Goal: Task Accomplishment & Management: Manage account settings

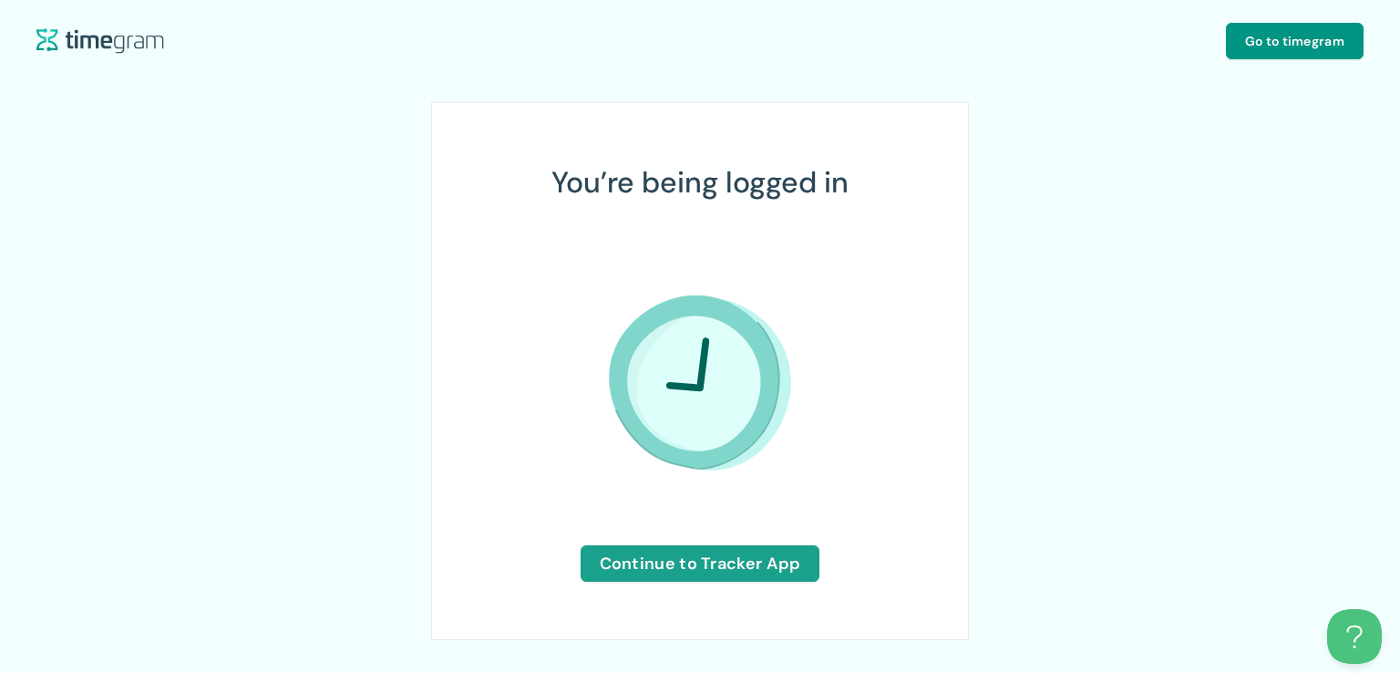
click at [686, 566] on span "Continue to Tracker App" at bounding box center [700, 564] width 201 height 26
click at [719, 560] on span "Continue to Tracker App" at bounding box center [700, 564] width 201 height 26
click at [682, 562] on span "Continue to Tracker App" at bounding box center [700, 564] width 201 height 26
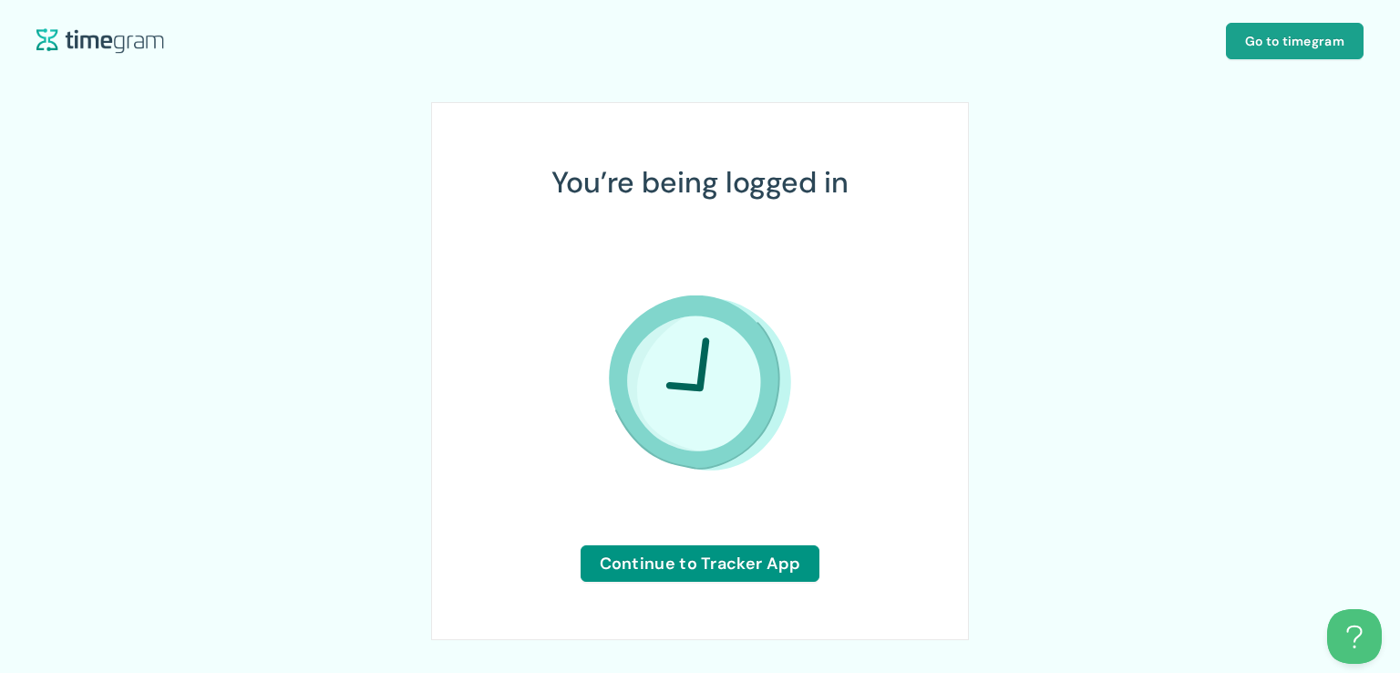
click at [1252, 51] on button "Go to timegram" at bounding box center [1295, 41] width 138 height 36
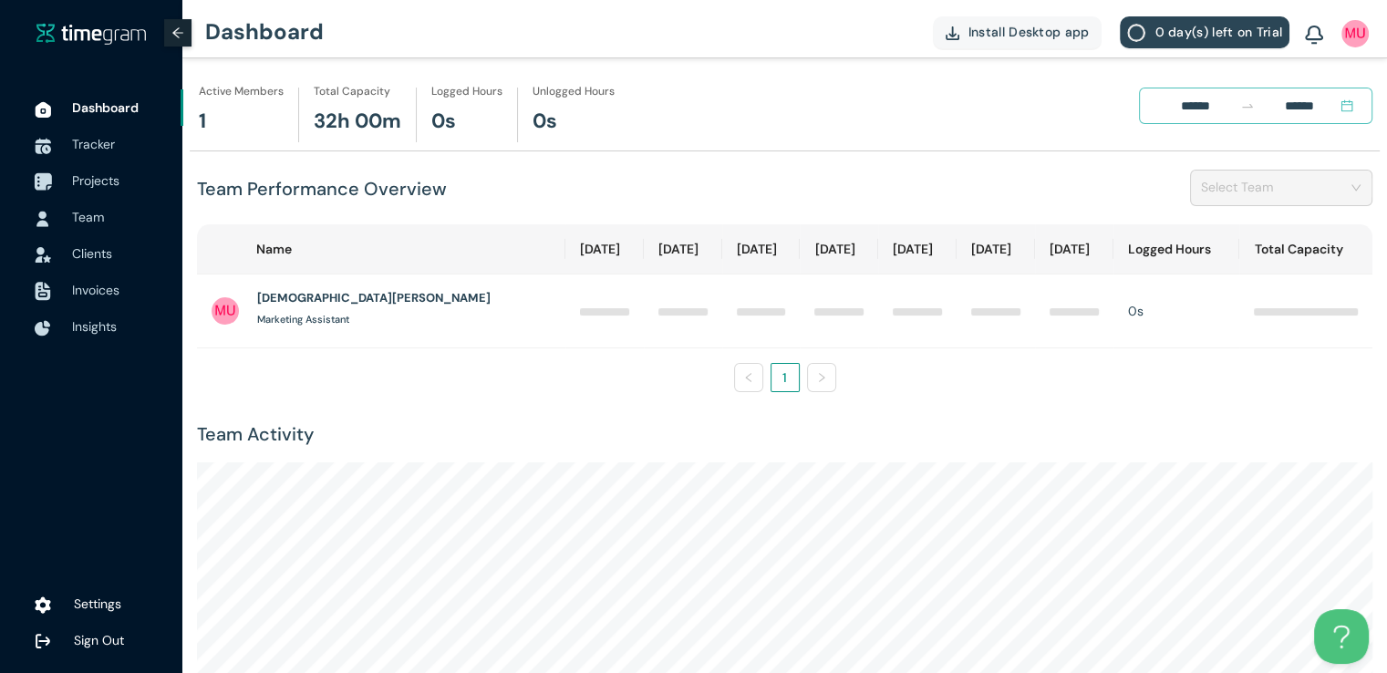
click at [97, 180] on span "Projects" at bounding box center [95, 180] width 47 height 16
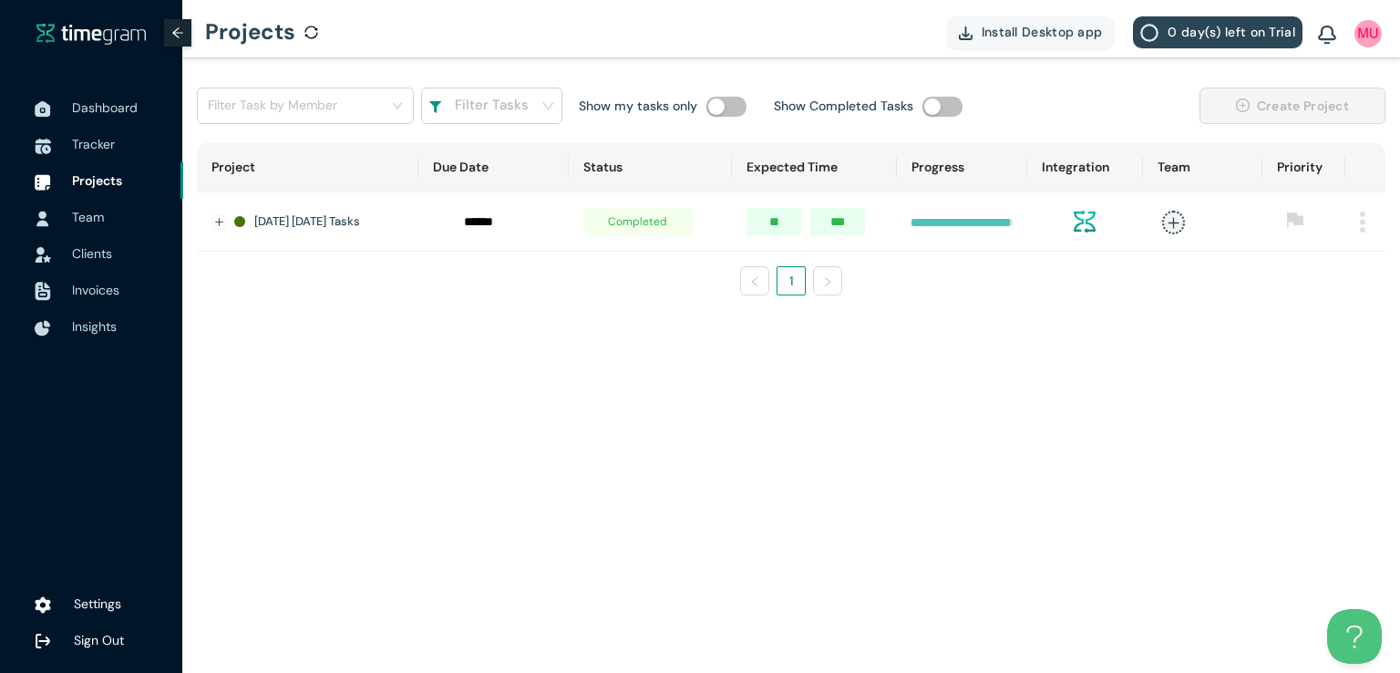
click at [1364, 226] on img at bounding box center [1362, 222] width 5 height 21
click at [1330, 308] on span "Delete" at bounding box center [1339, 302] width 38 height 20
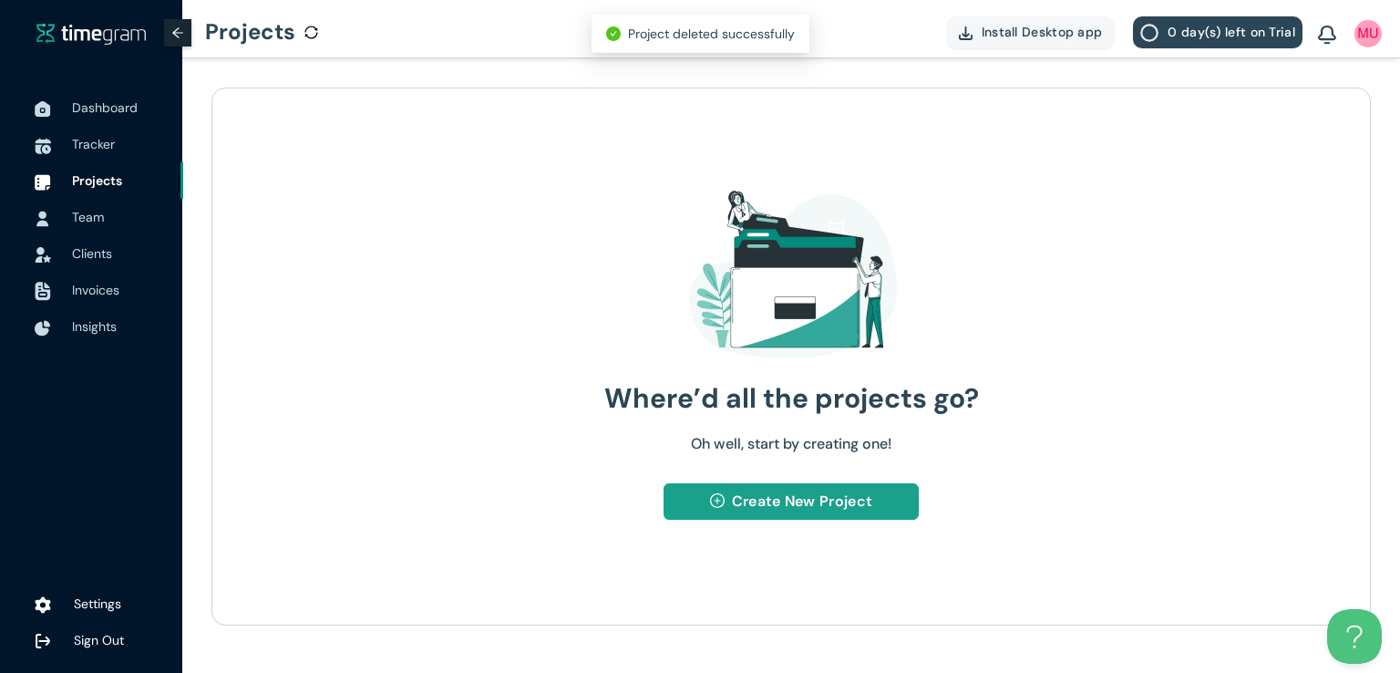
click at [784, 513] on button "Create New Project" at bounding box center [791, 501] width 254 height 36
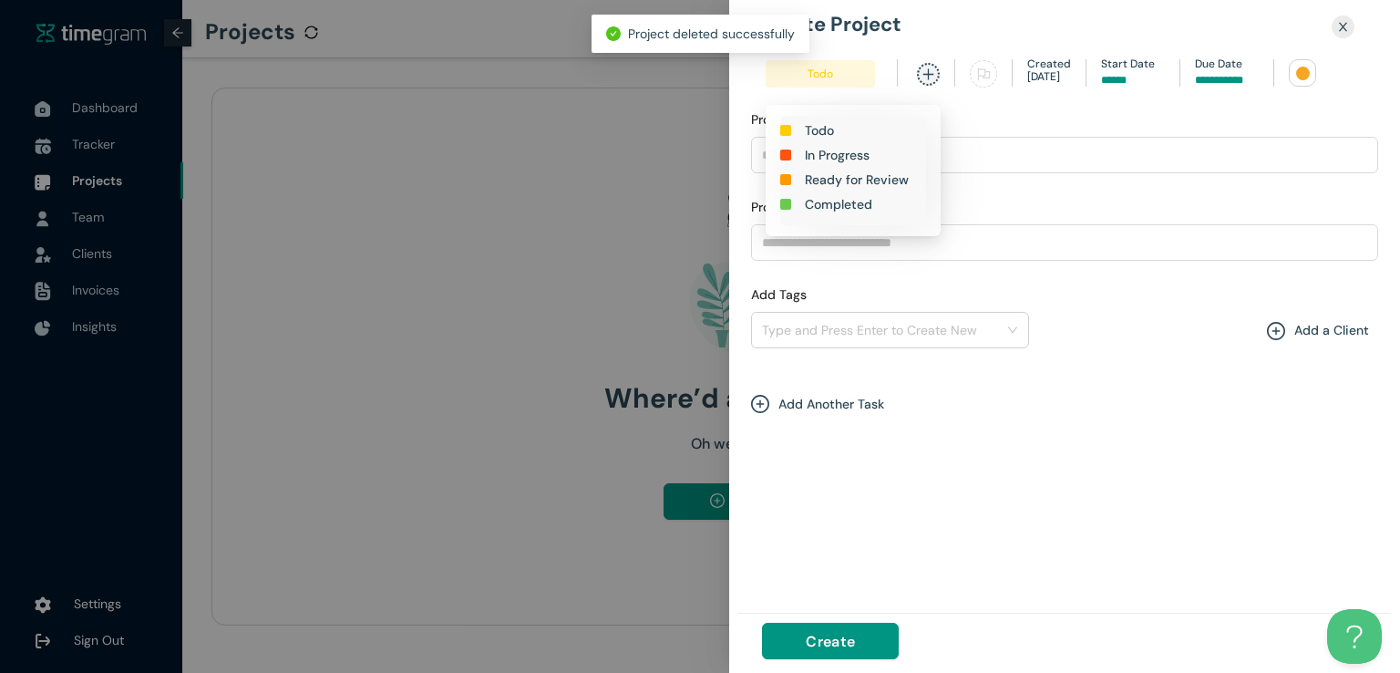
click at [832, 73] on span "Todo" at bounding box center [820, 73] width 109 height 27
click at [839, 155] on h1 "In Progress" at bounding box center [837, 155] width 65 height 20
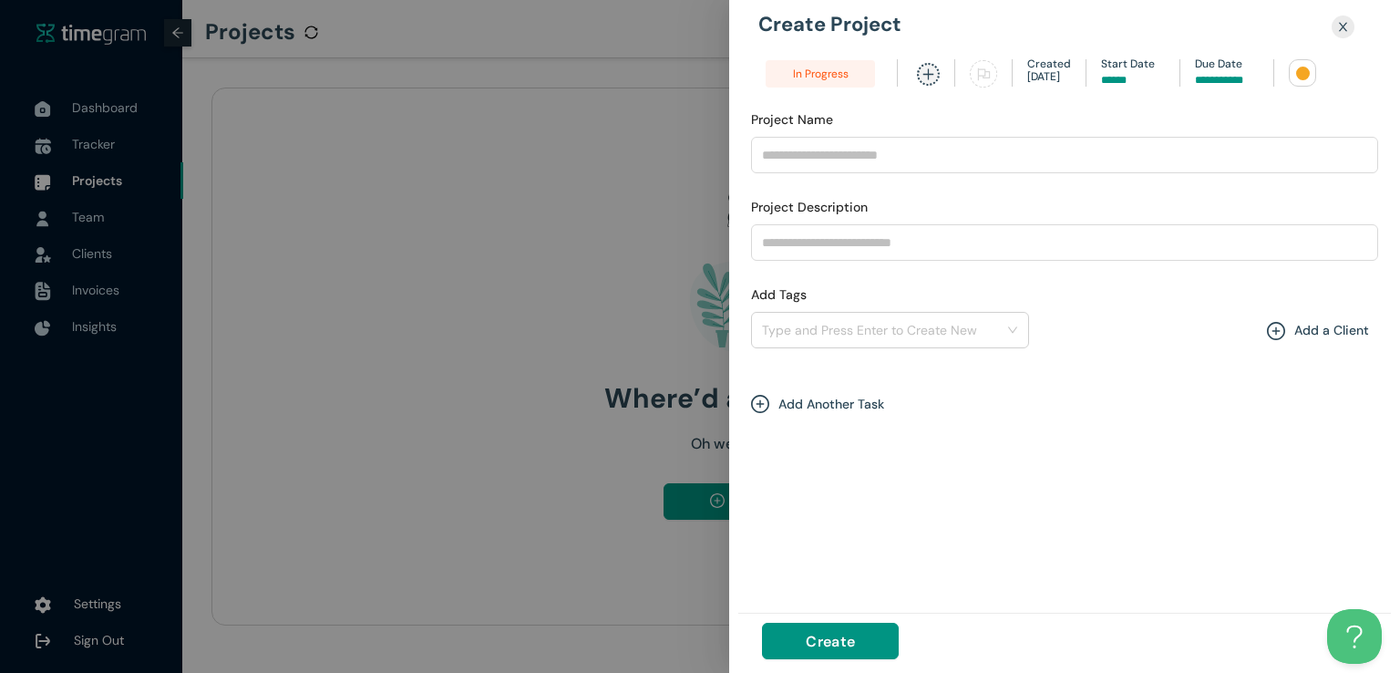
click at [1217, 81] on input at bounding box center [1227, 80] width 64 height 17
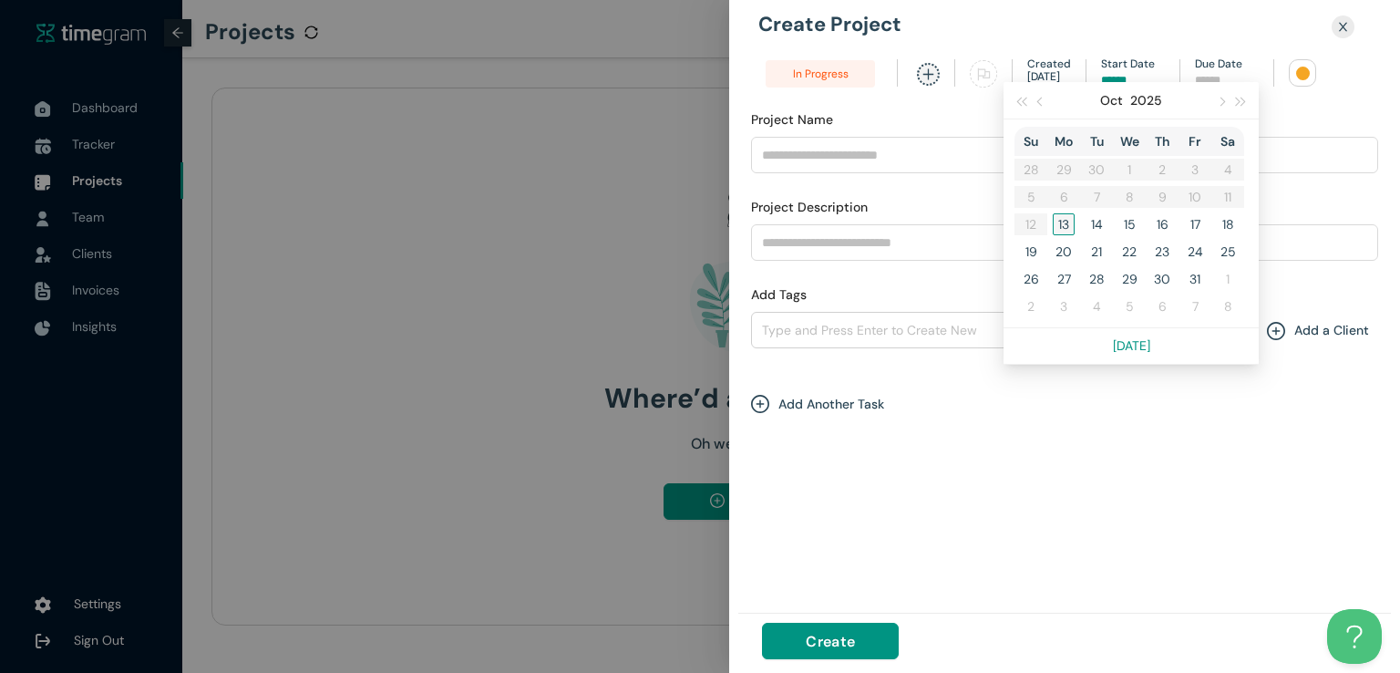
type input "******"
click at [1060, 220] on div "13" at bounding box center [1064, 224] width 22 height 22
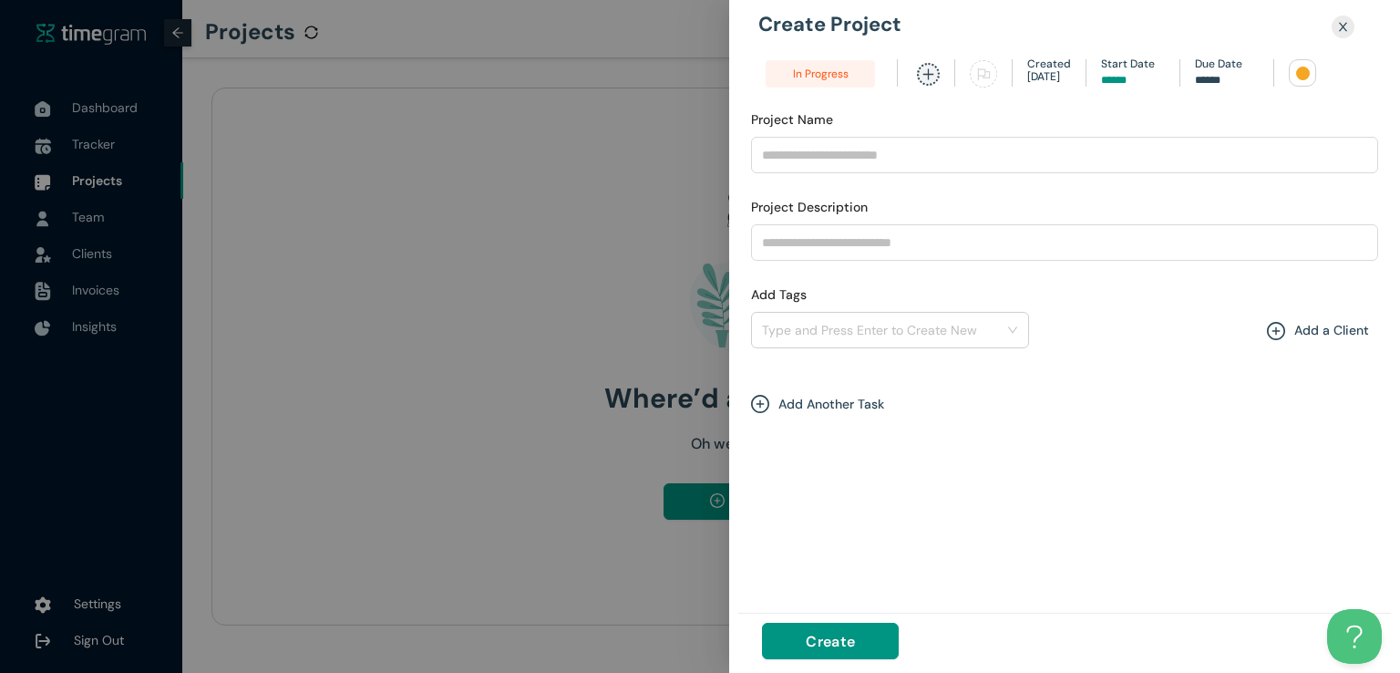
click at [1298, 74] on div at bounding box center [1303, 74] width 14 height 14
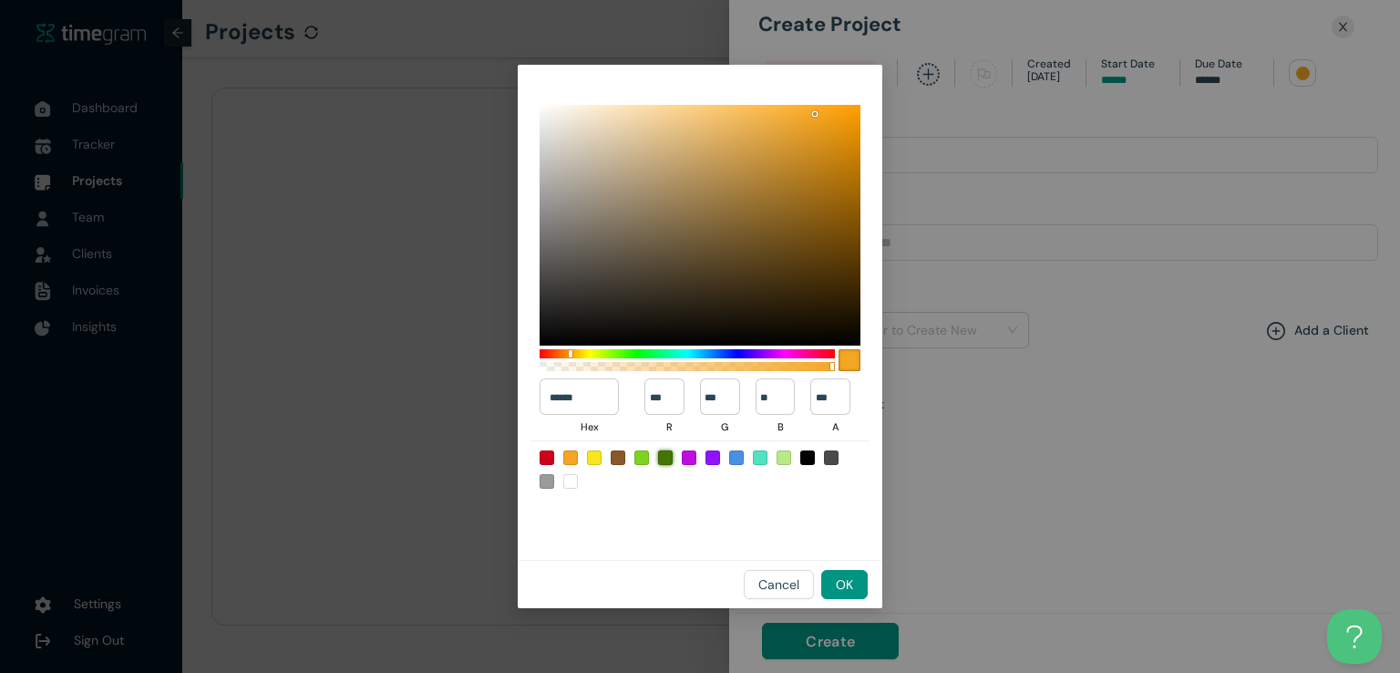
click at [660, 453] on div at bounding box center [665, 457] width 15 height 15
type input "******"
type input "**"
type input "***"
type input "*"
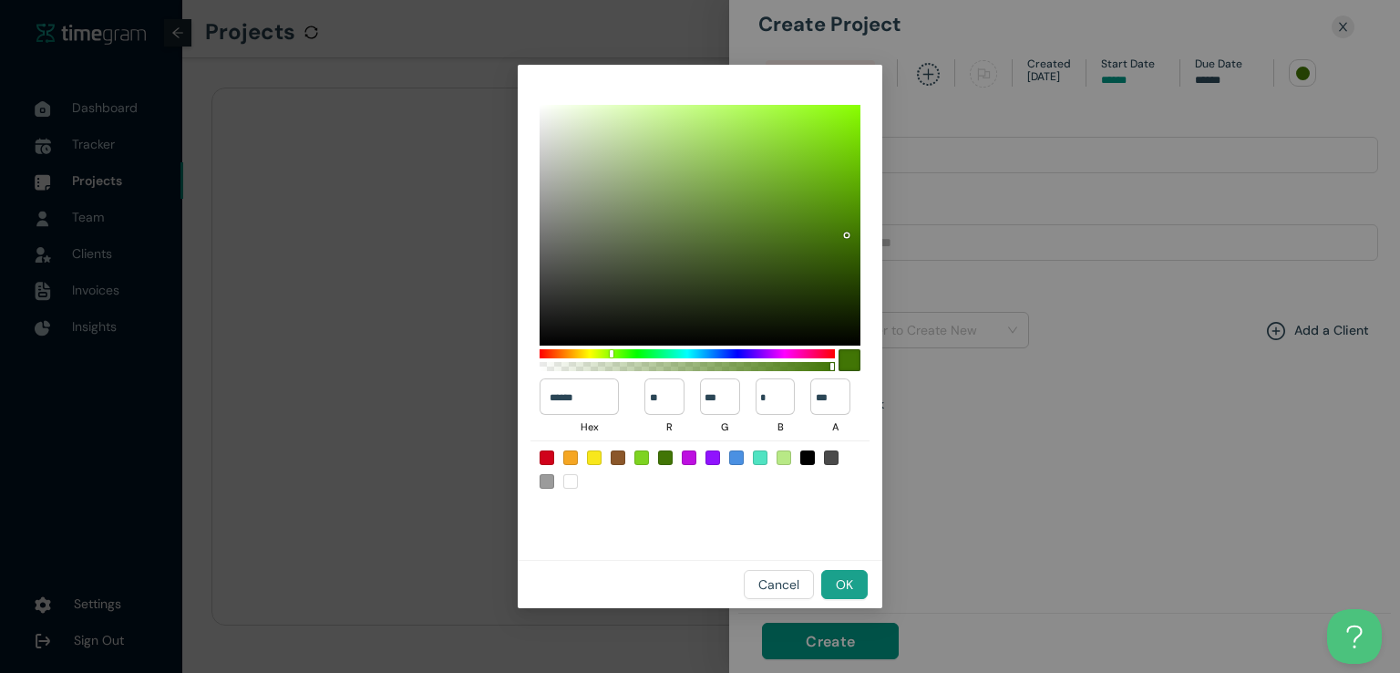
click at [851, 577] on span "OK" at bounding box center [844, 584] width 17 height 20
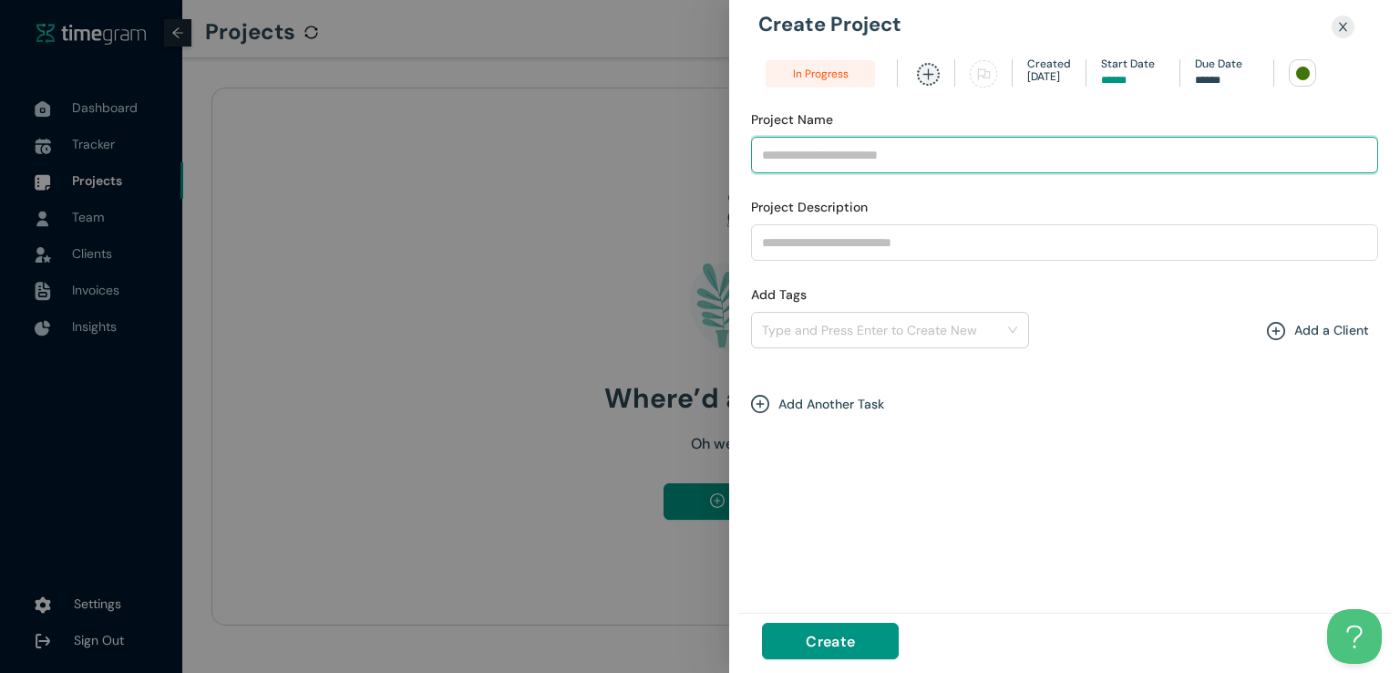
click at [873, 154] on input "Project Name" at bounding box center [1064, 155] width 627 height 36
type input "**********"
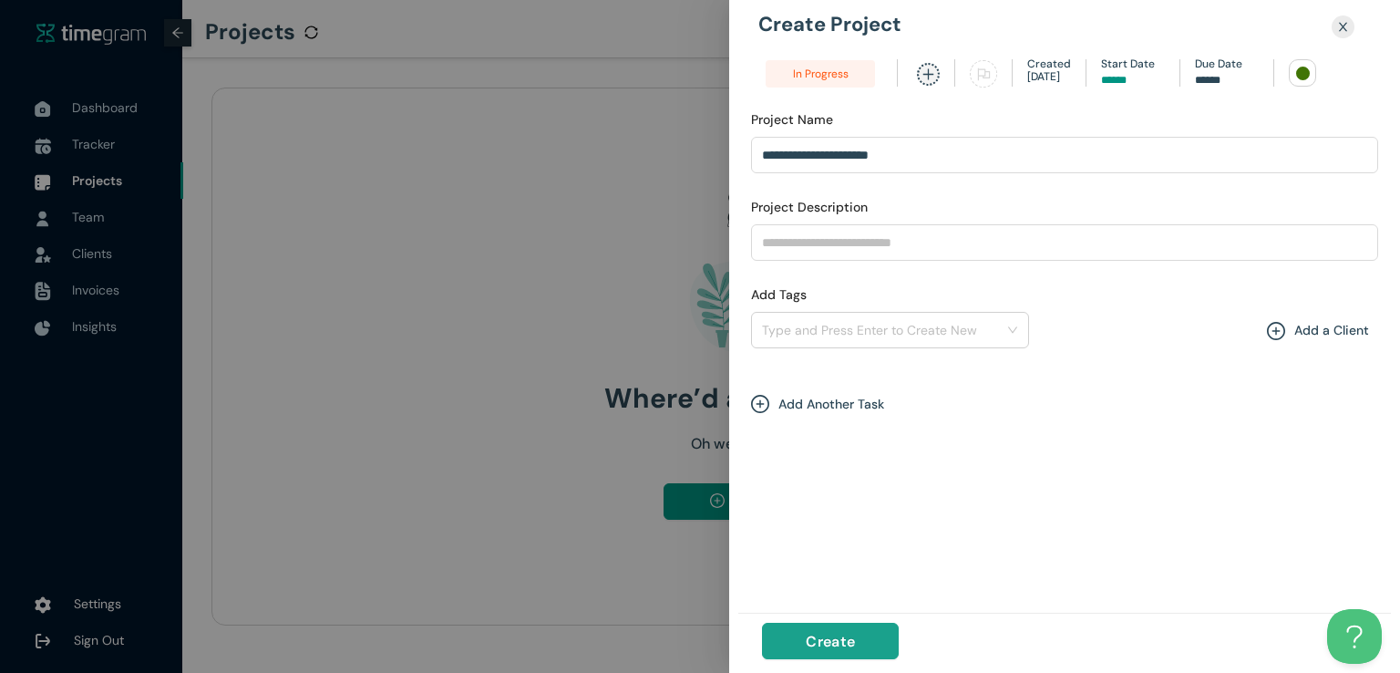
click at [815, 630] on span "Create" at bounding box center [830, 641] width 49 height 23
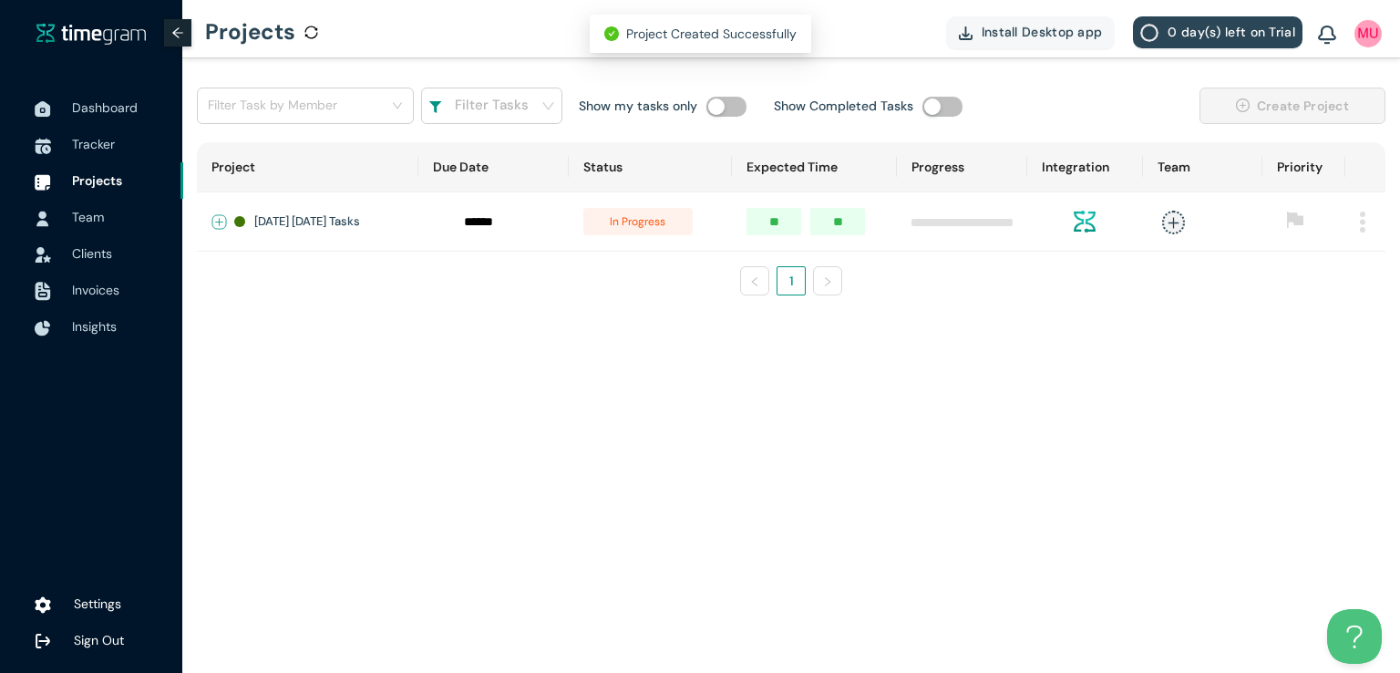
click at [215, 220] on button "Expand row" at bounding box center [219, 222] width 15 height 15
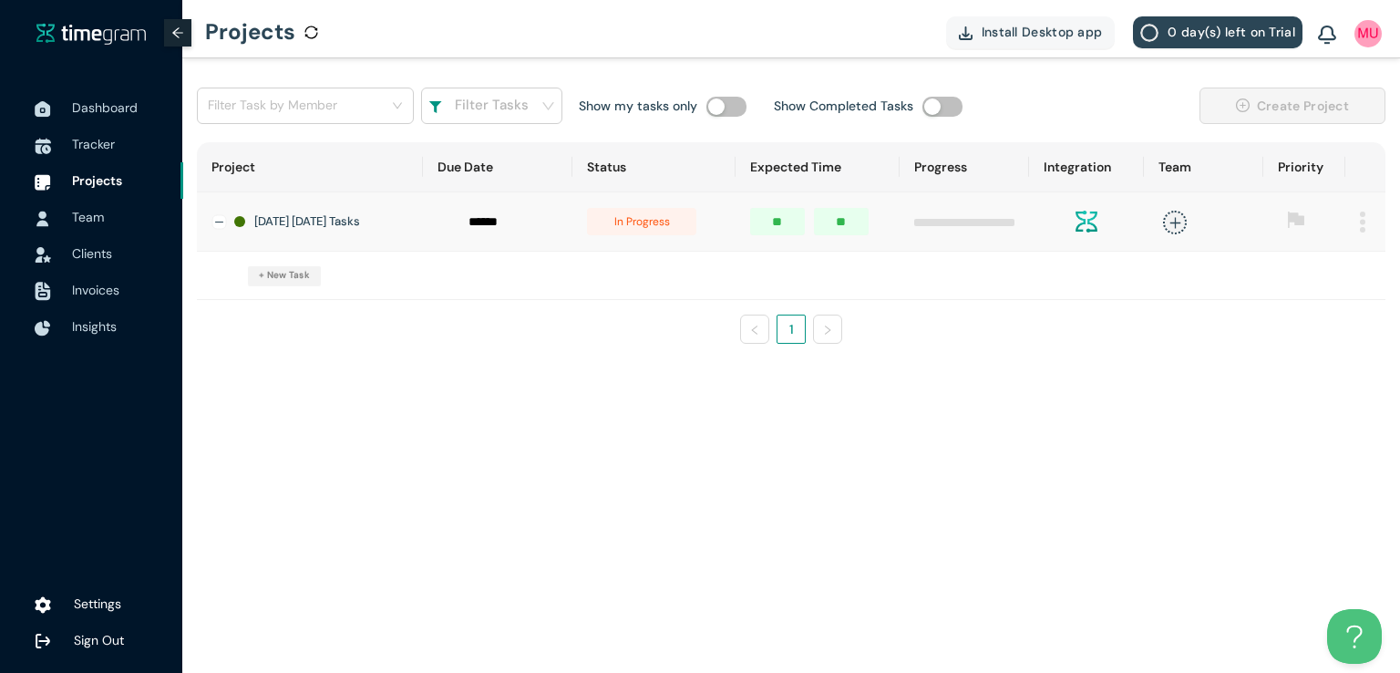
click at [280, 278] on span "+ New Task" at bounding box center [284, 275] width 51 height 15
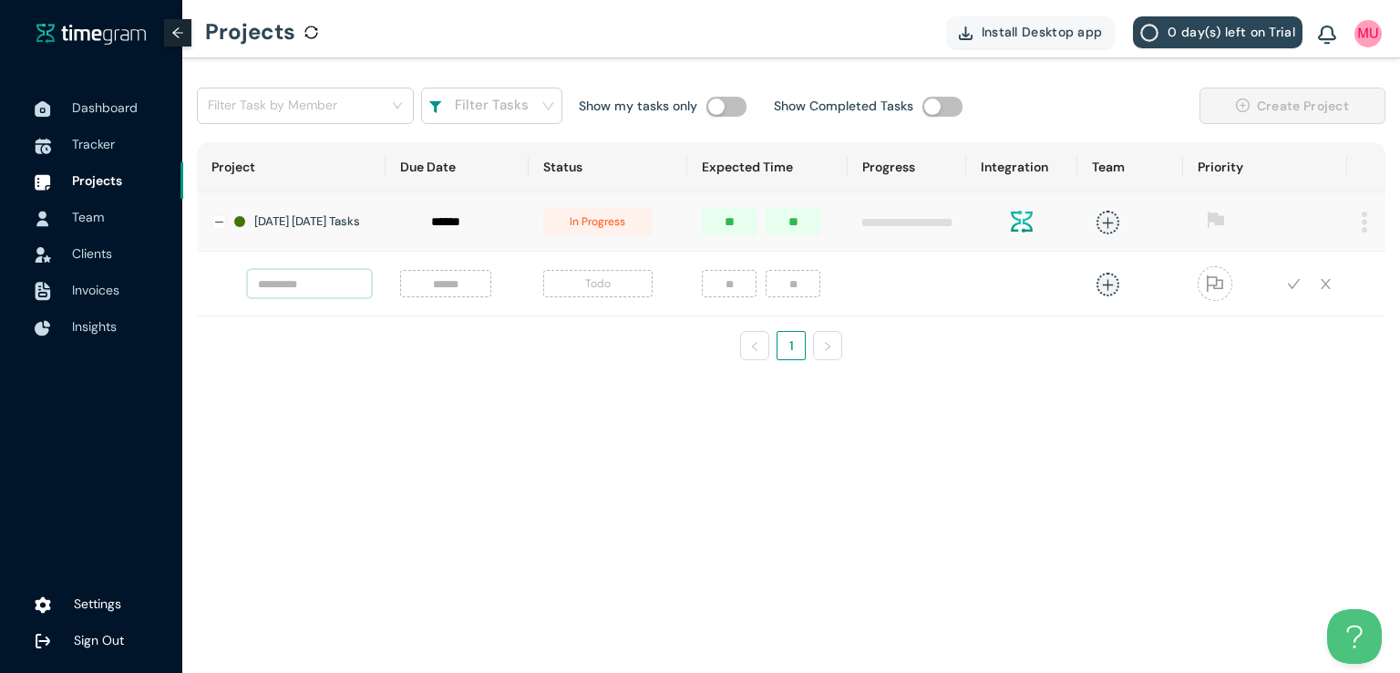
click at [280, 278] on input "text" at bounding box center [309, 283] width 123 height 27
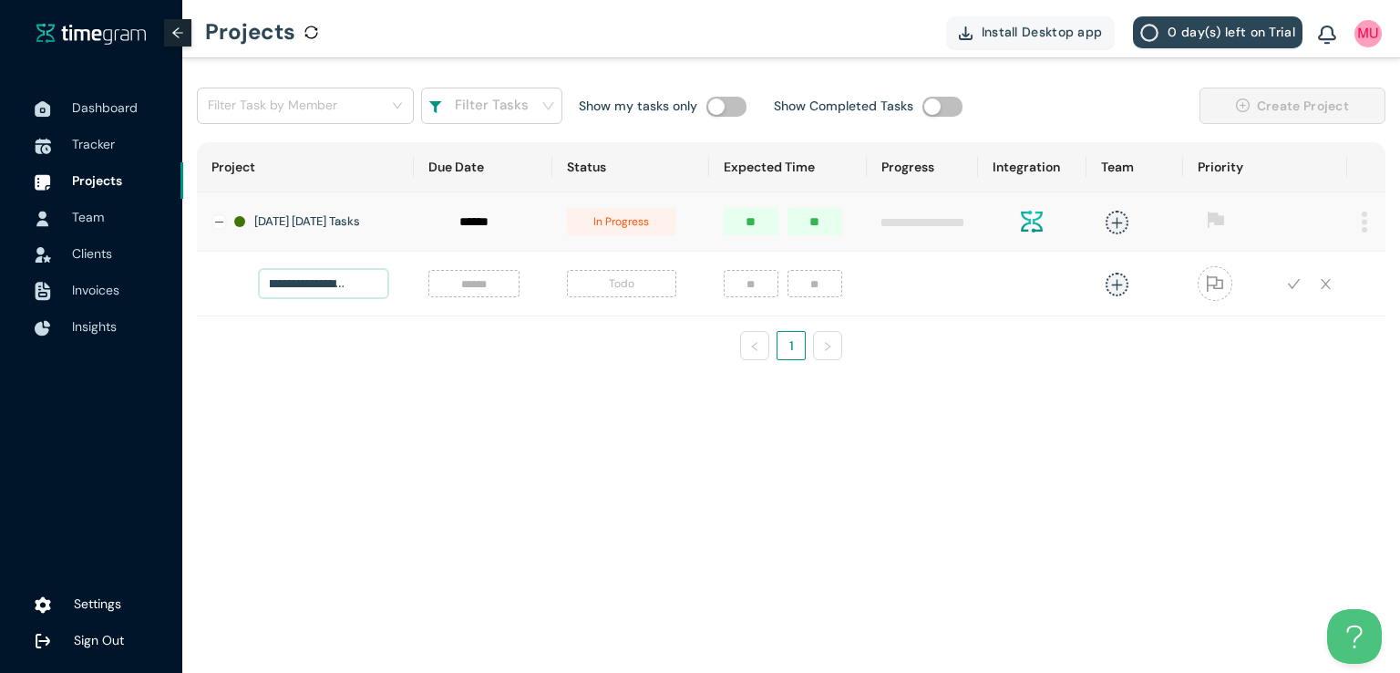
scroll to position [0, 68]
type input "**********"
click at [463, 294] on input at bounding box center [473, 283] width 69 height 20
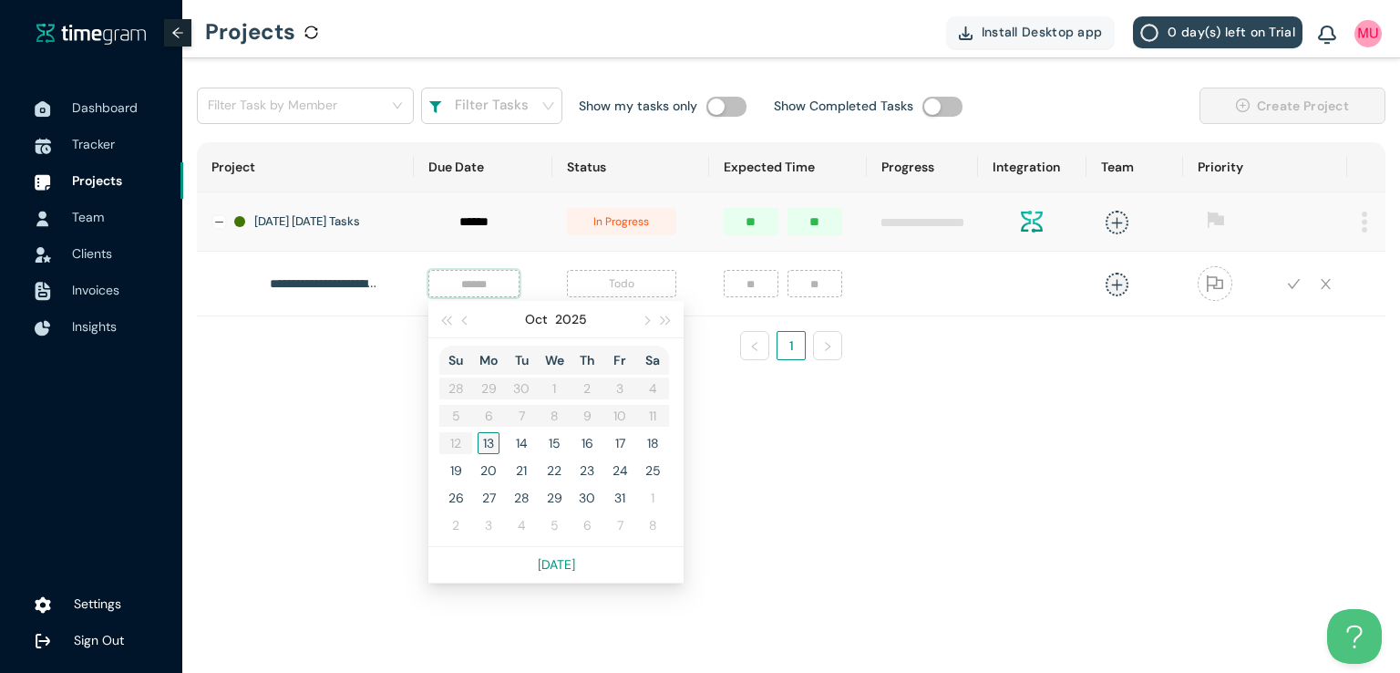
type input "******"
click at [478, 454] on div "13" at bounding box center [489, 443] width 22 height 22
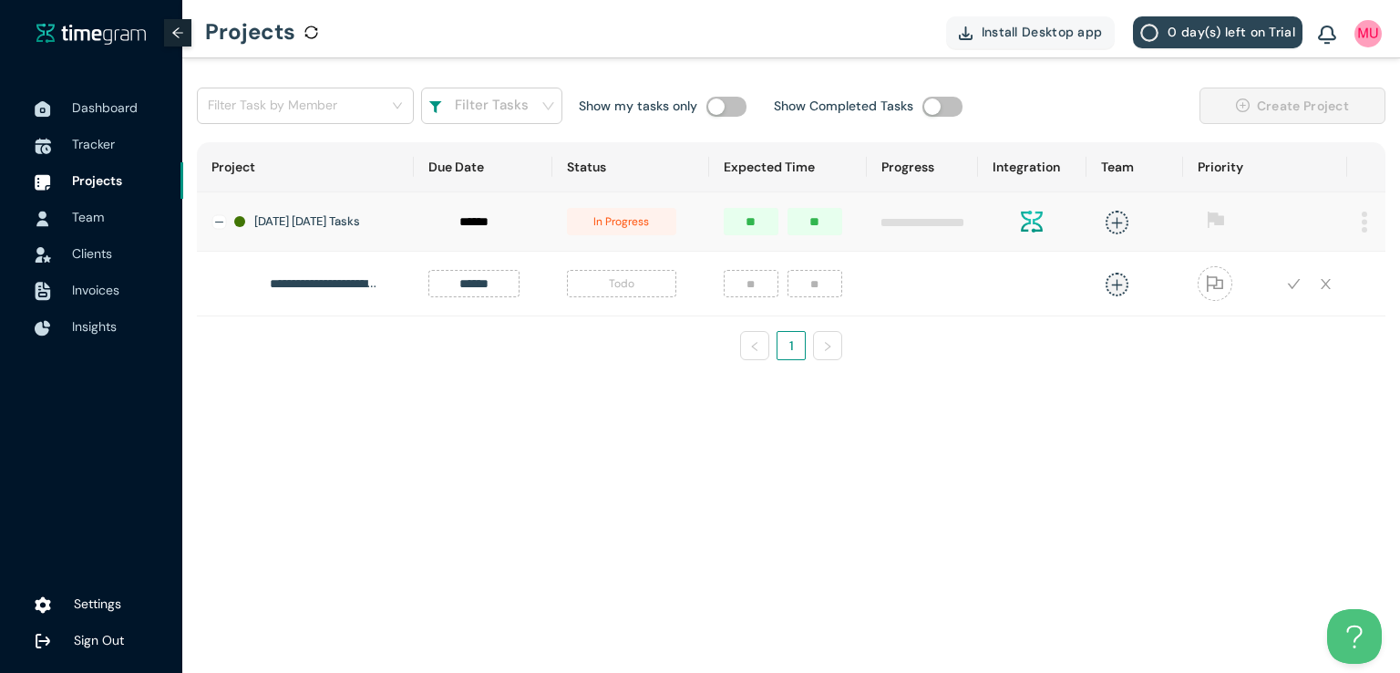
click at [612, 284] on span "Todo" at bounding box center [621, 283] width 109 height 27
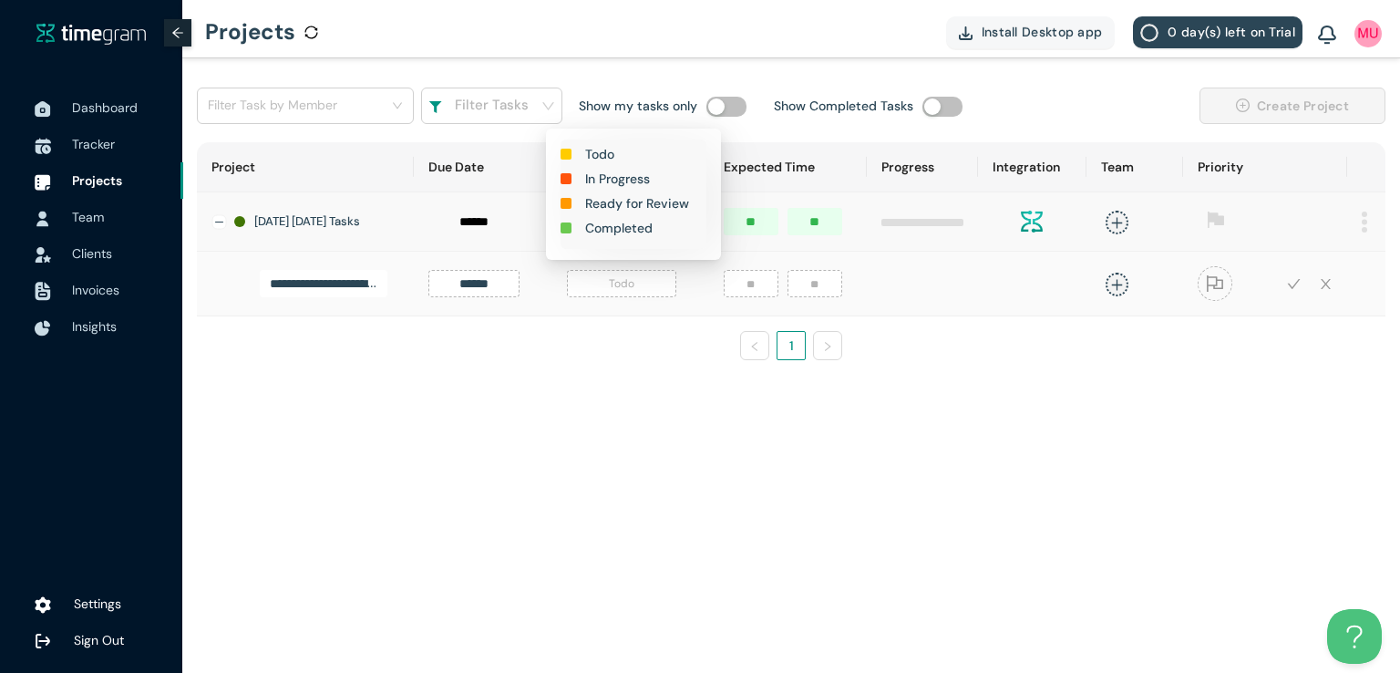
click at [620, 176] on h1 "In Progress" at bounding box center [617, 179] width 65 height 20
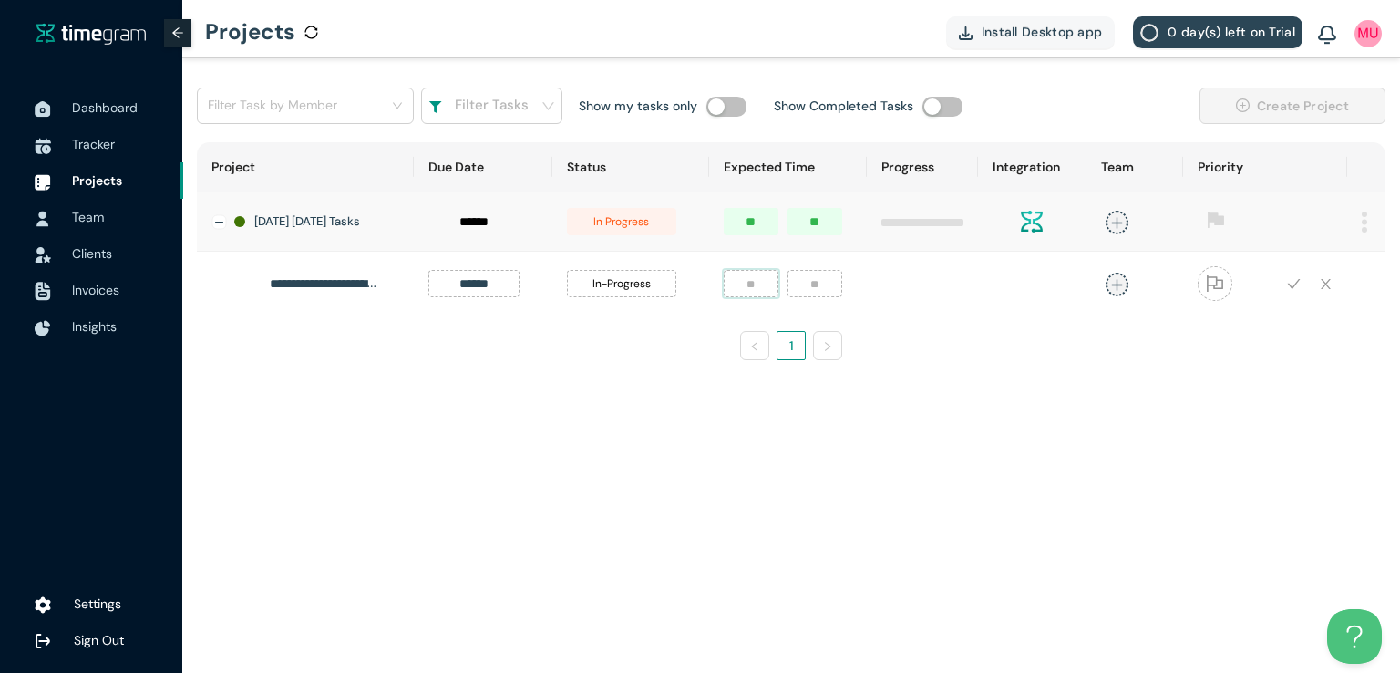
click at [732, 295] on input "number" at bounding box center [751, 283] width 55 height 27
type input "*"
type input "**"
click at [1110, 288] on icon "plus" at bounding box center [1117, 285] width 14 height 14
click at [974, 415] on div "[DEMOGRAPHIC_DATA][PERSON_NAME]" at bounding box center [972, 414] width 139 height 18
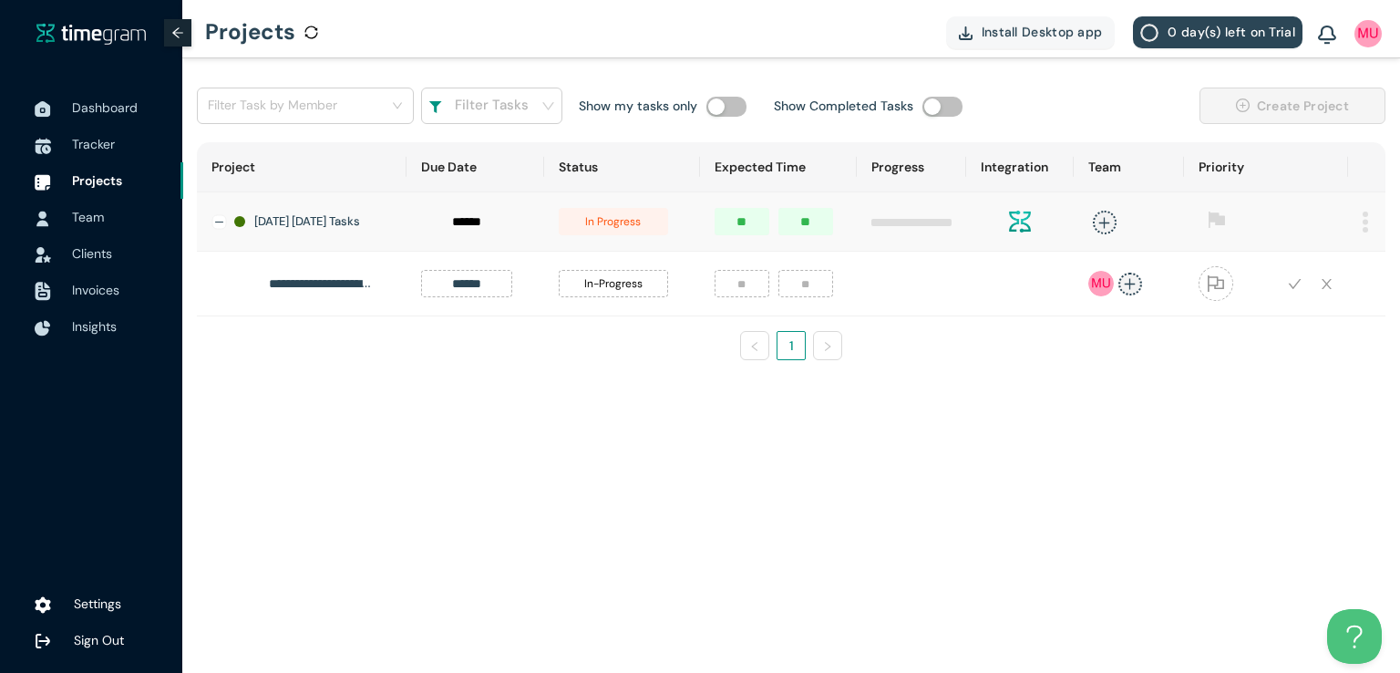
click at [1170, 404] on div "**********" at bounding box center [791, 231] width 1218 height 346
click at [1288, 289] on icon "check" at bounding box center [1294, 284] width 13 height 10
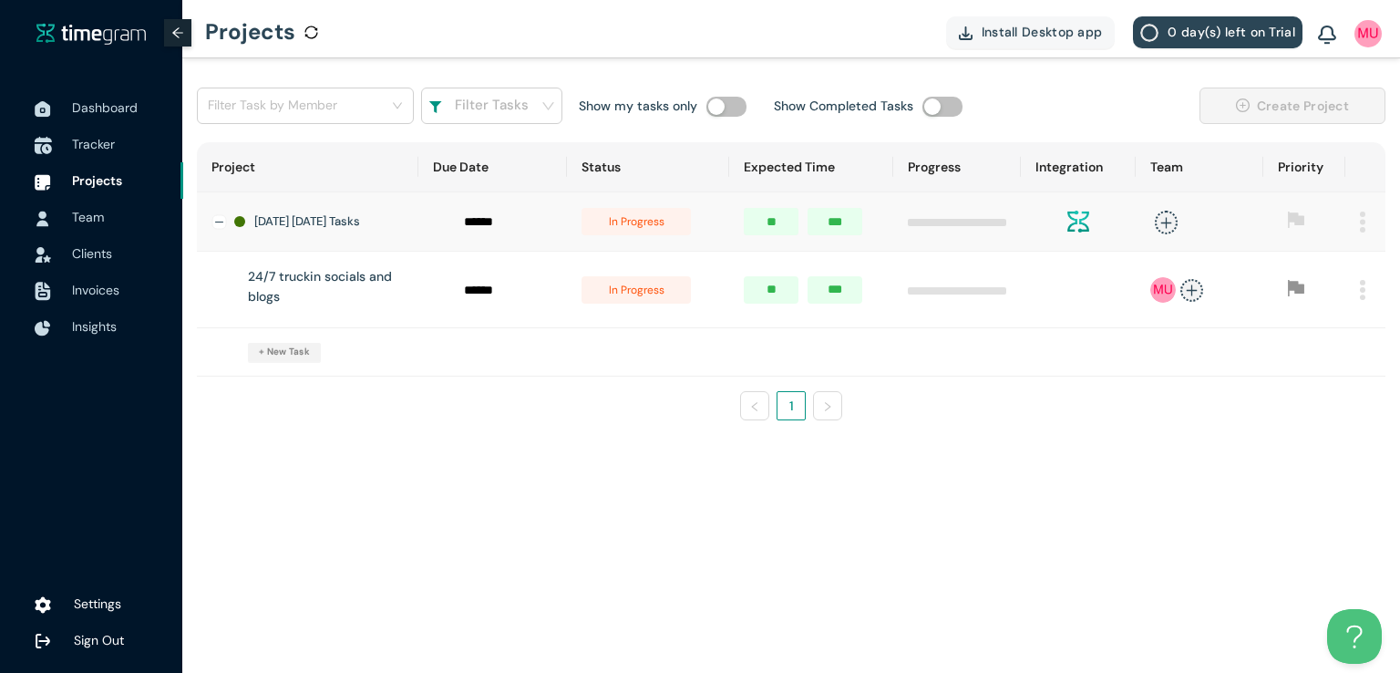
click at [99, 144] on span "Tracker" at bounding box center [93, 144] width 43 height 16
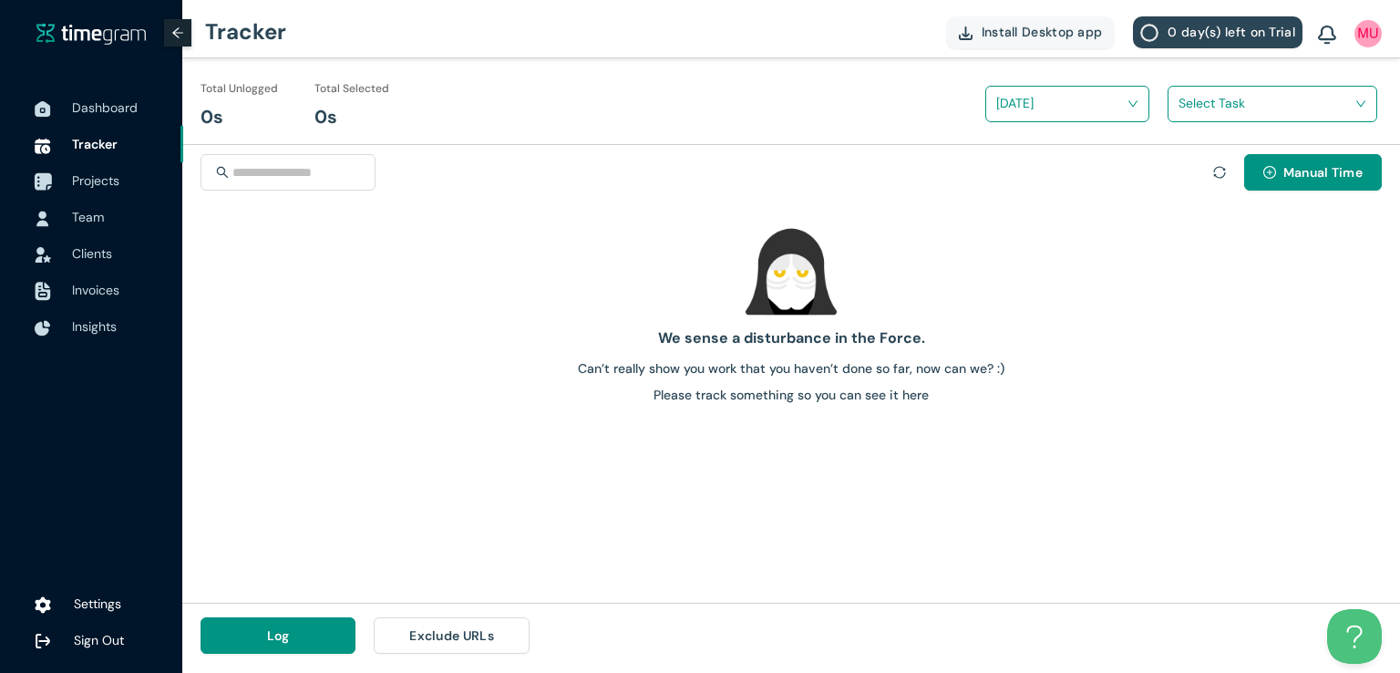
click at [98, 186] on span "Projects" at bounding box center [95, 180] width 47 height 16
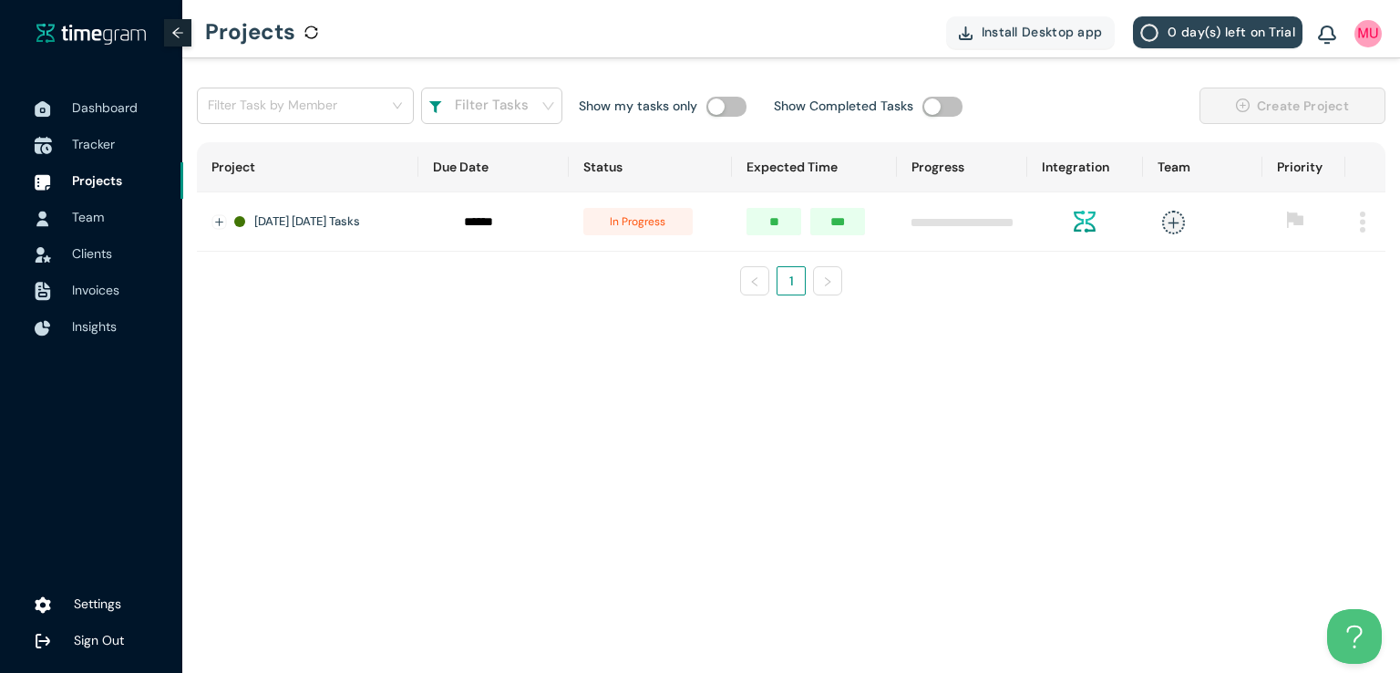
click at [81, 142] on span "Tracker" at bounding box center [93, 144] width 43 height 16
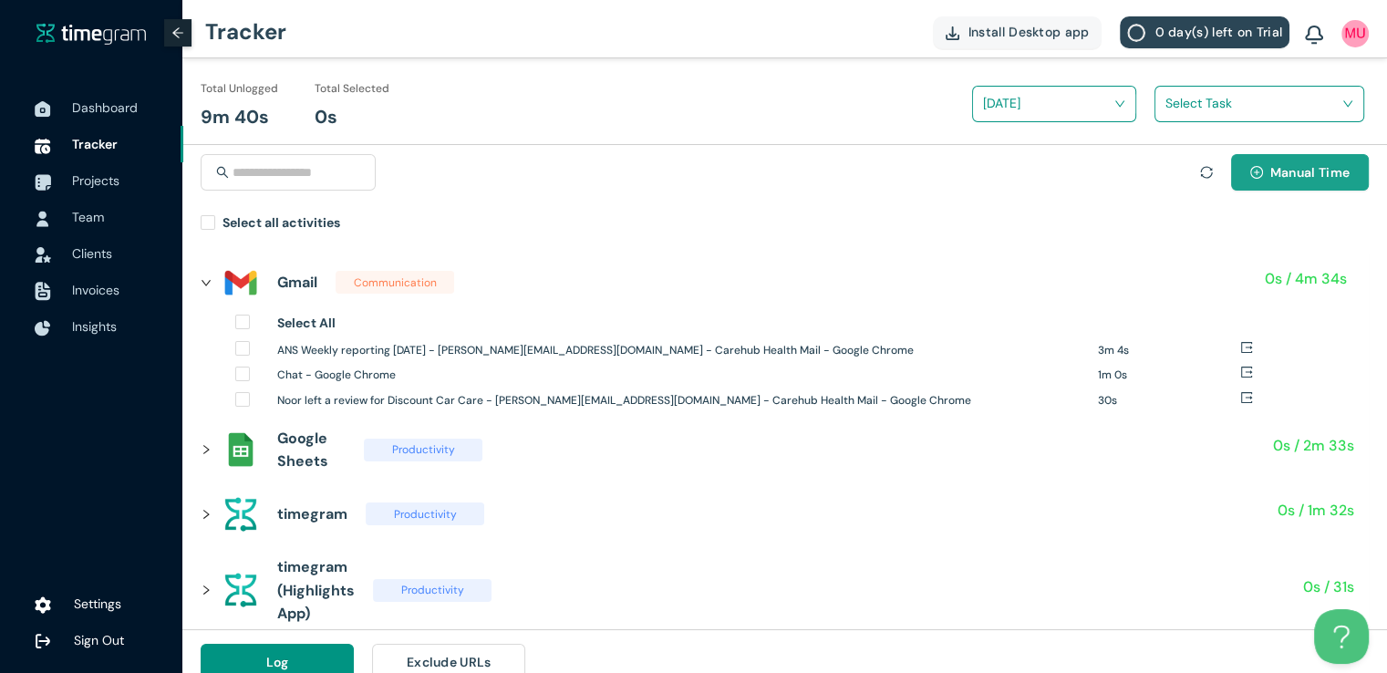
click at [1278, 176] on span "Manual Time" at bounding box center [1309, 172] width 79 height 20
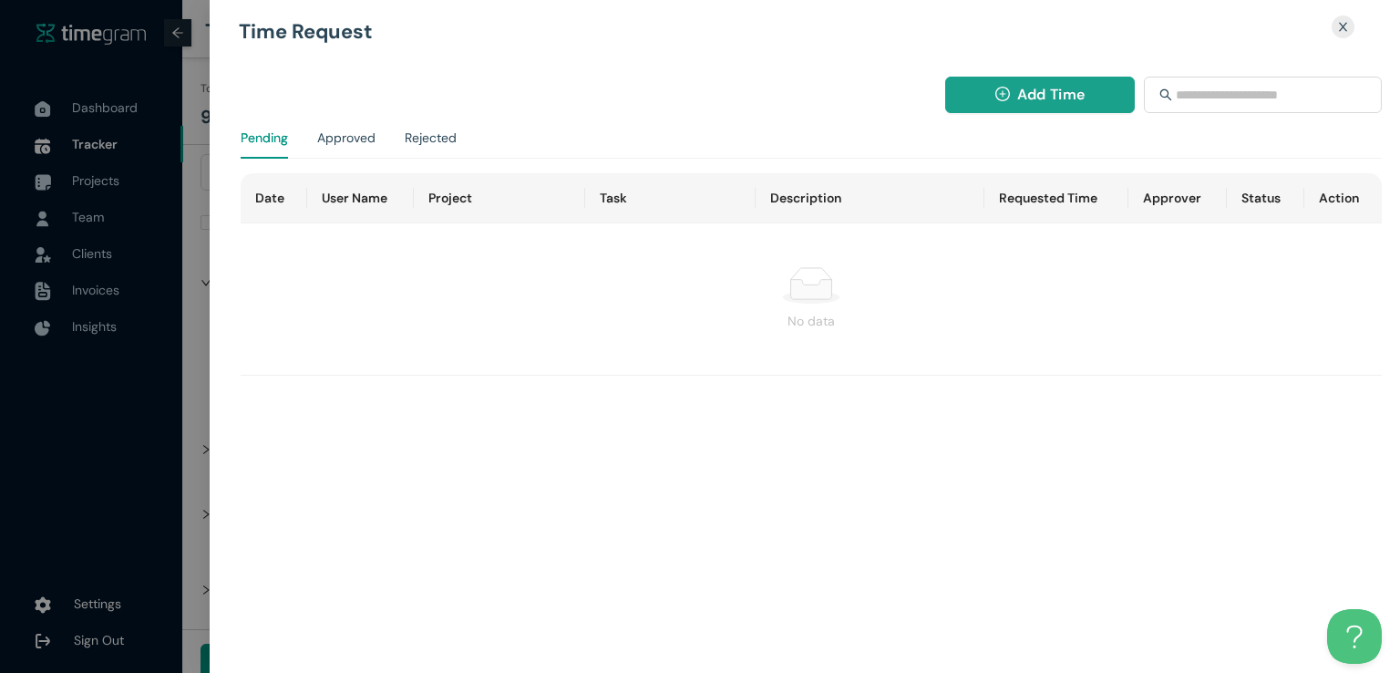
click at [1019, 87] on span "Add Time" at bounding box center [1050, 94] width 67 height 23
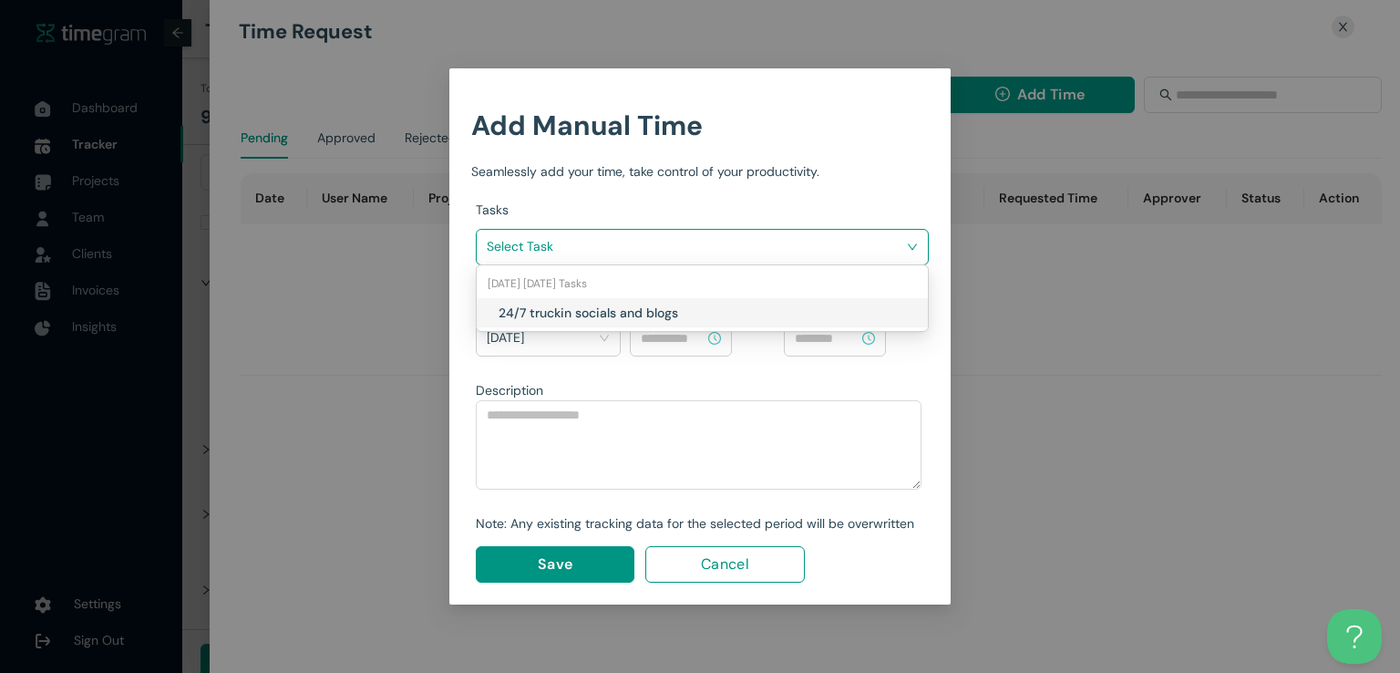
click at [824, 244] on input "search" at bounding box center [696, 245] width 418 height 27
click at [642, 312] on h1 "24/7 truckin socials and blogs" at bounding box center [606, 313] width 214 height 20
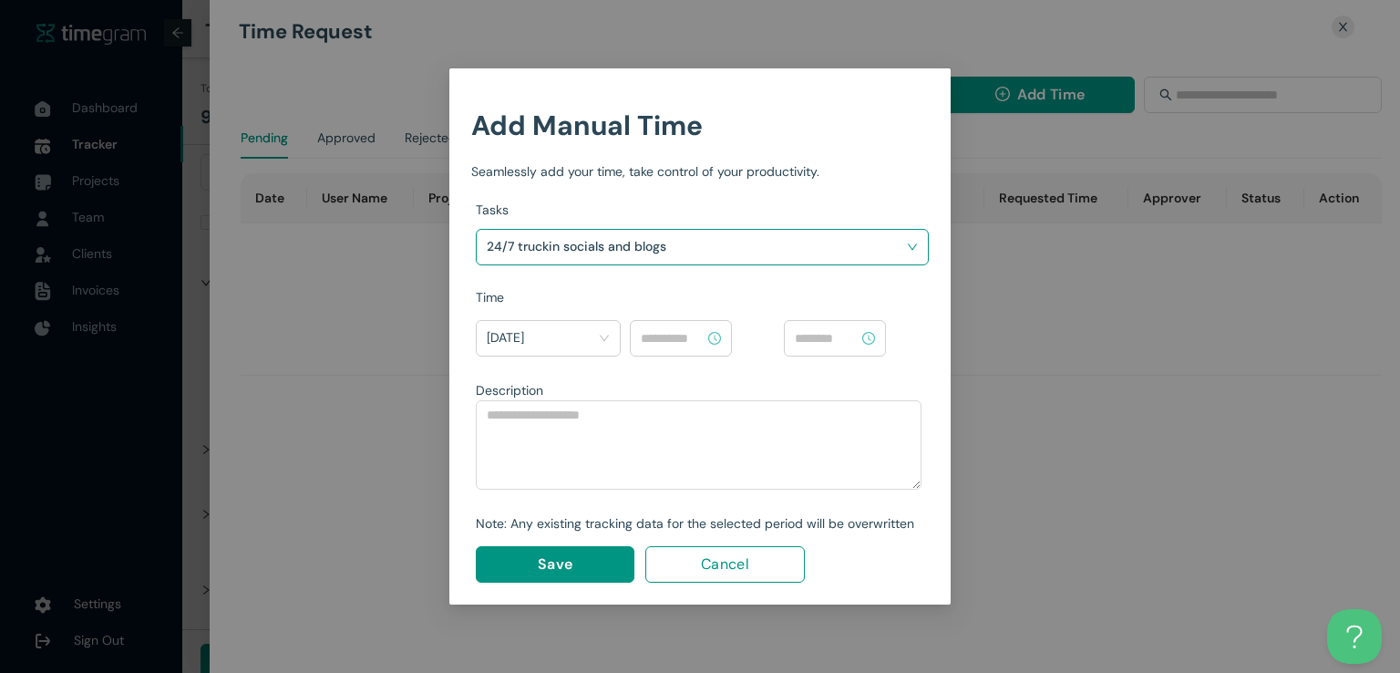
click at [673, 337] on input at bounding box center [673, 338] width 64 height 20
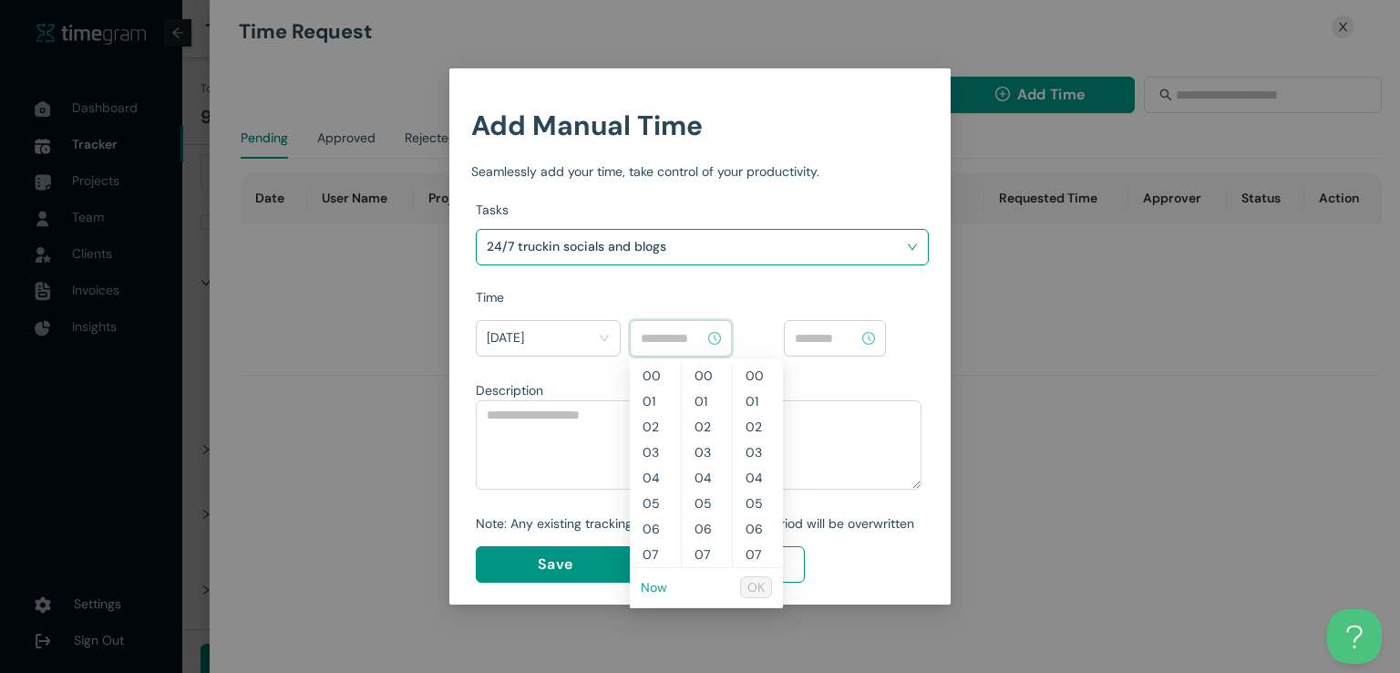
click at [652, 586] on link "Now" at bounding box center [654, 587] width 26 height 16
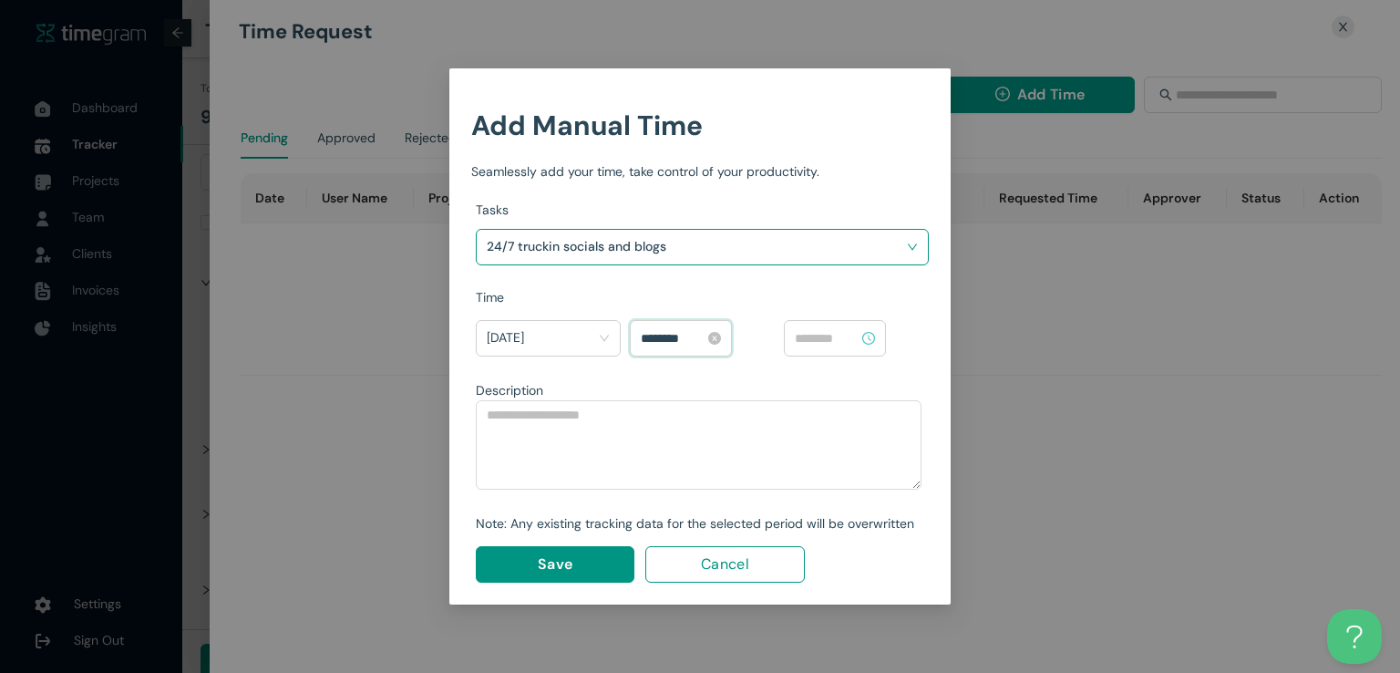
click at [649, 336] on input "********" at bounding box center [673, 338] width 64 height 20
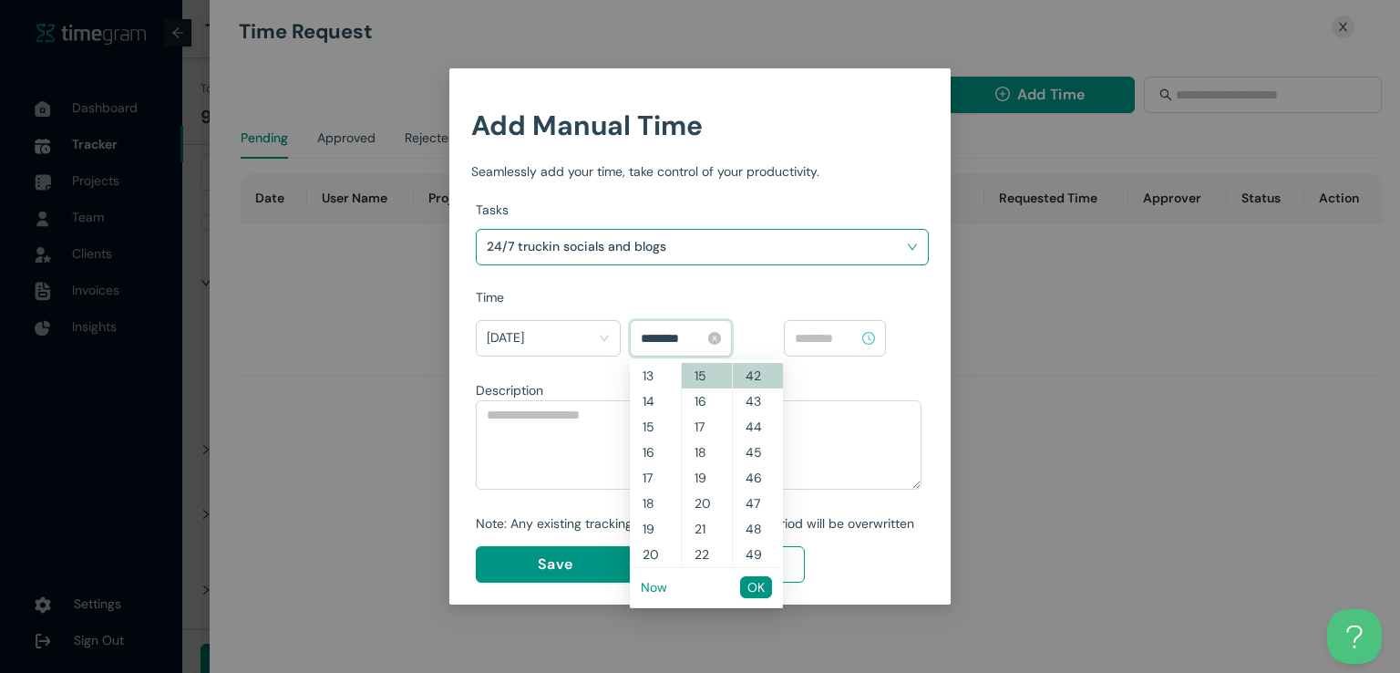
scroll to position [230, 0]
click at [671, 335] on input "********" at bounding box center [673, 338] width 64 height 20
click at [655, 336] on input "********" at bounding box center [673, 338] width 64 height 20
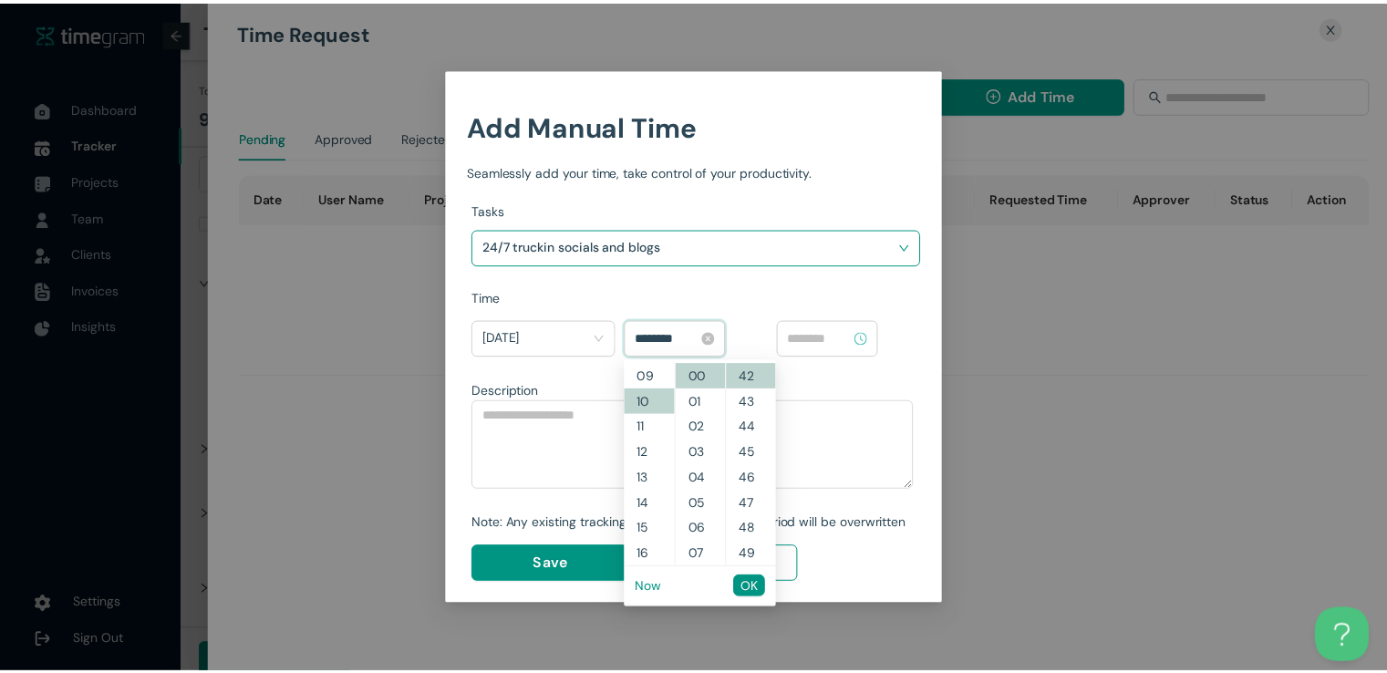
scroll to position [255, 0]
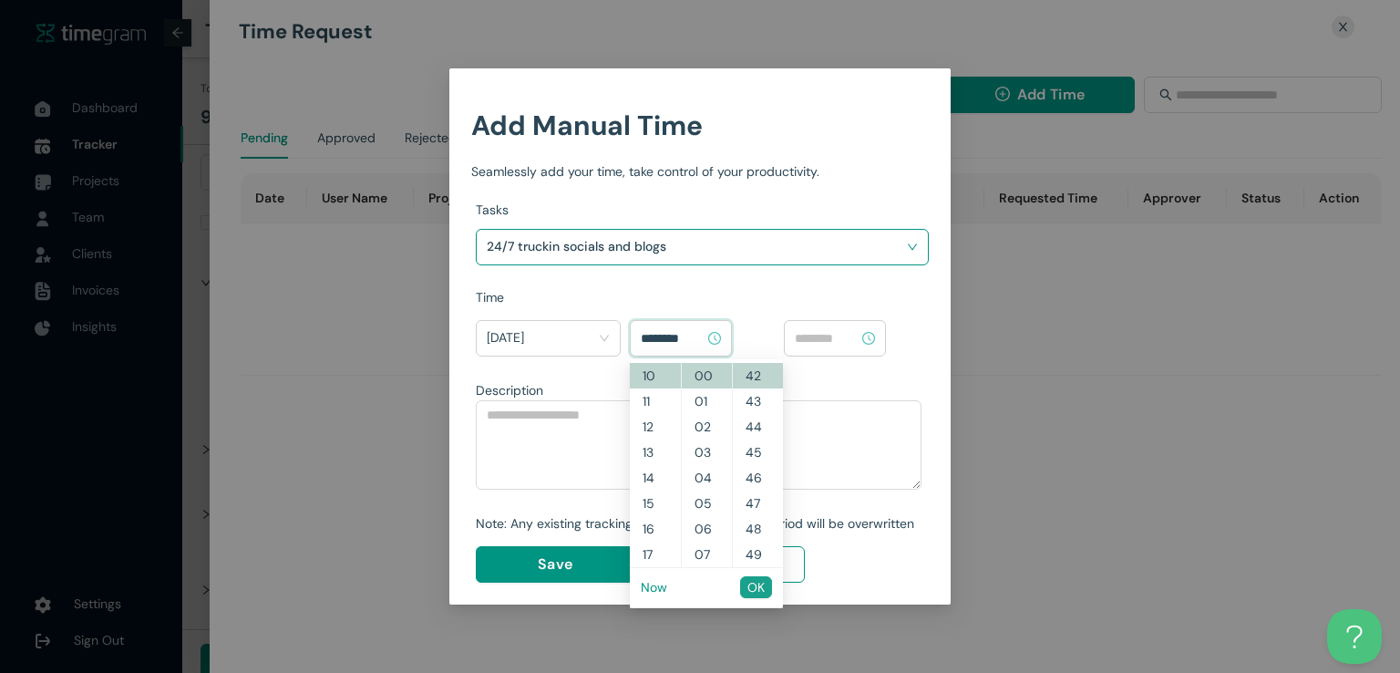
click at [749, 590] on span "OK" at bounding box center [756, 587] width 17 height 20
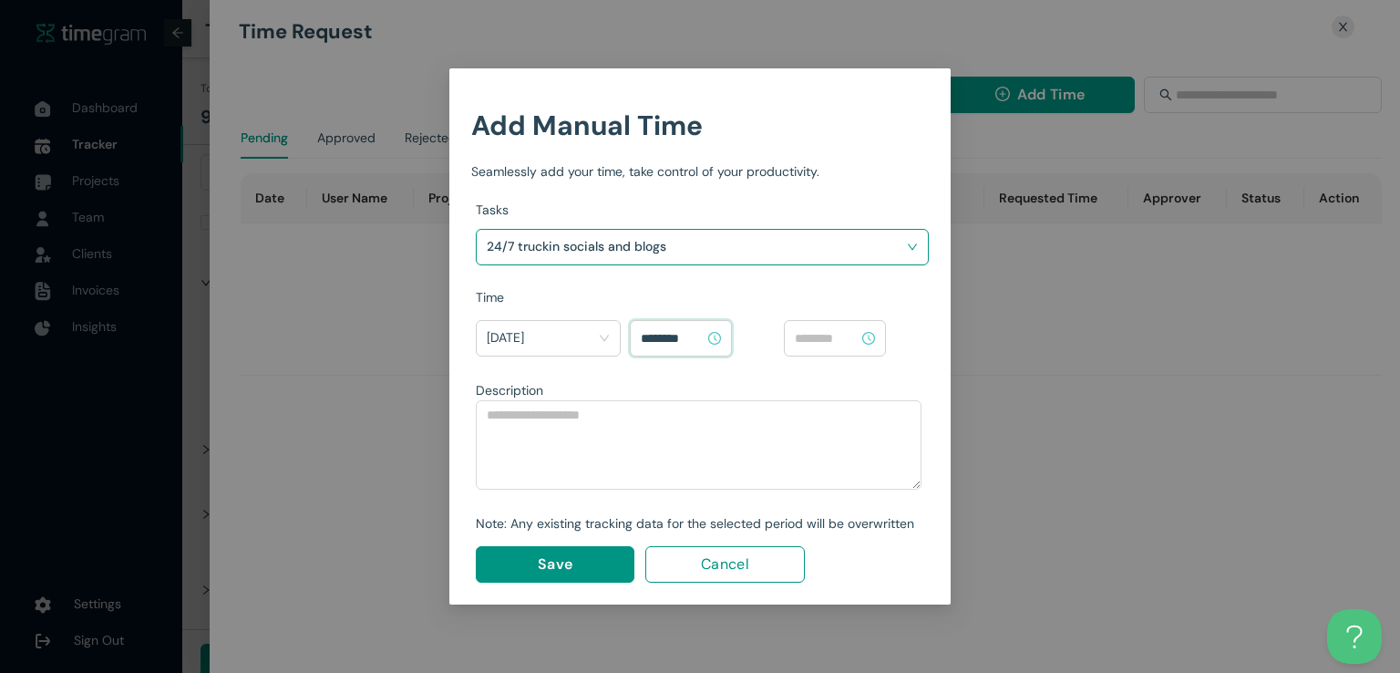
type input "********"
click at [827, 349] on div at bounding box center [835, 338] width 102 height 36
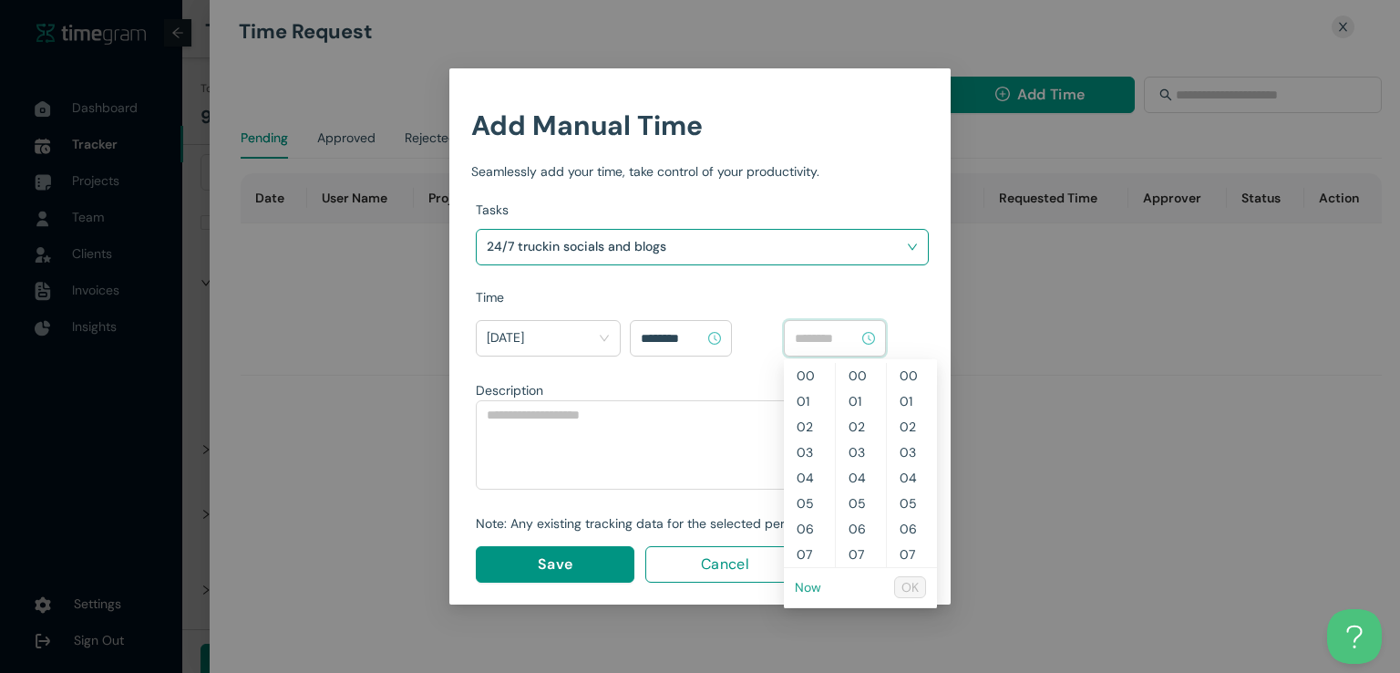
click at [814, 588] on link "Now" at bounding box center [808, 587] width 26 height 16
type input "********"
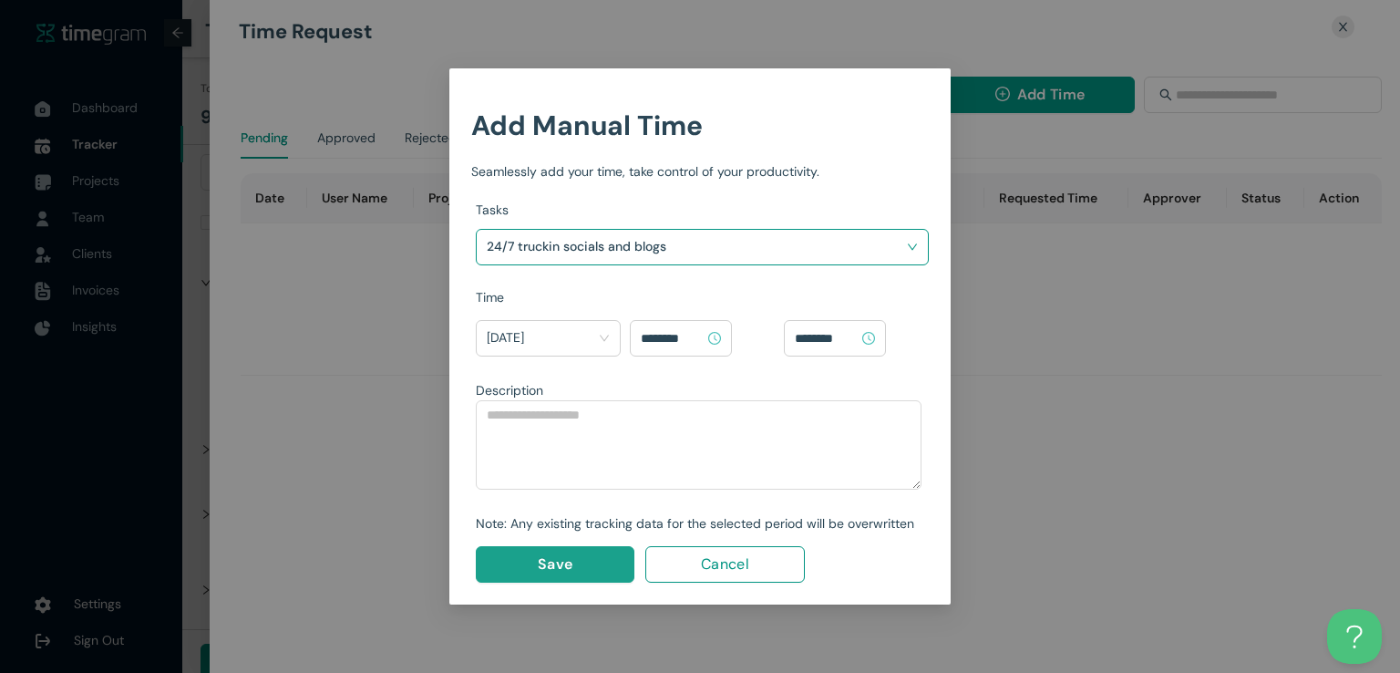
click at [569, 563] on span "Save" at bounding box center [555, 563] width 35 height 23
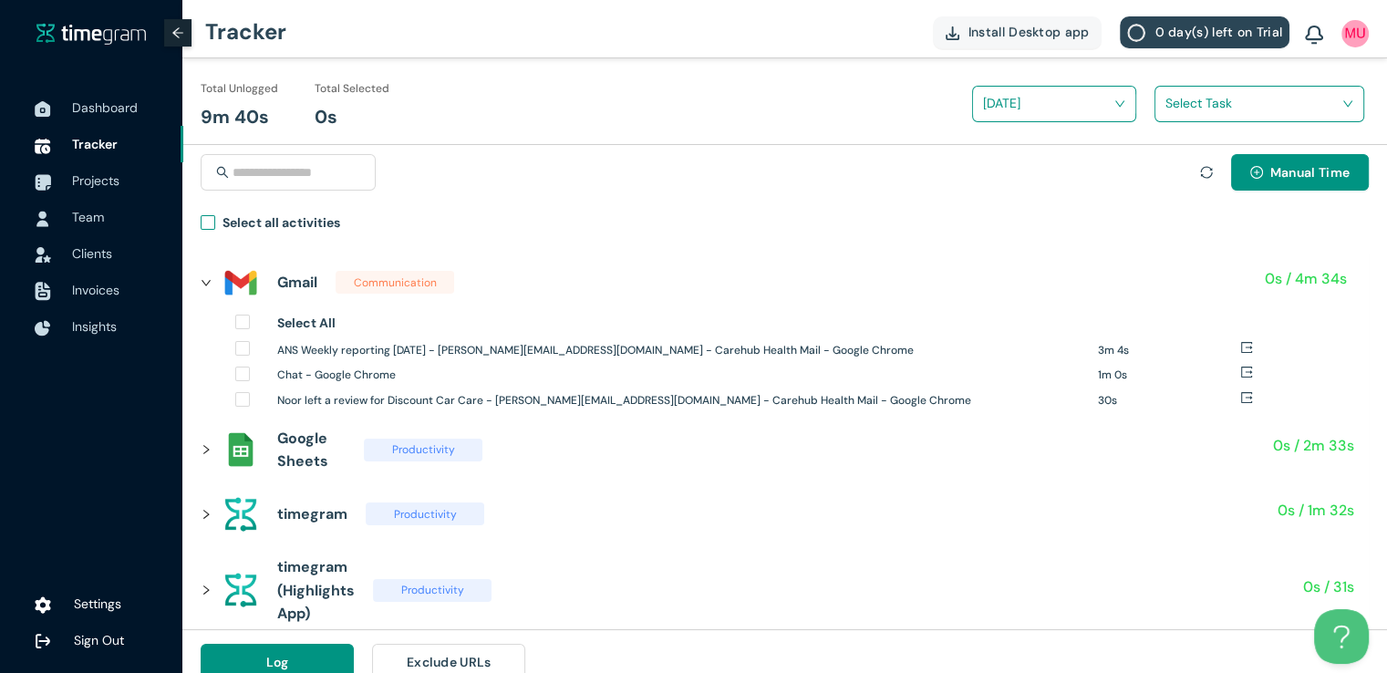
click at [227, 231] on h1 "Select all activities" at bounding box center [281, 222] width 118 height 20
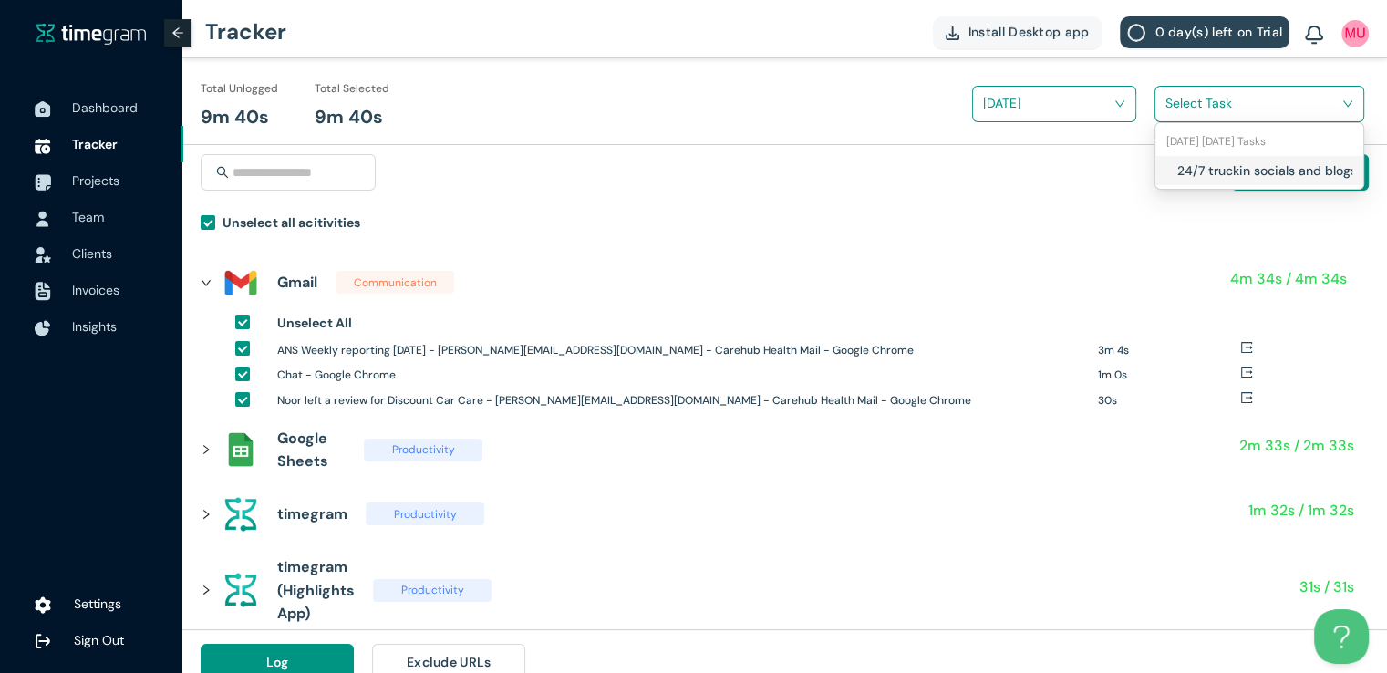
click at [1187, 96] on input "search" at bounding box center [1252, 102] width 175 height 27
click at [1178, 165] on h1 "24/7 truckin socials and blogs" at bounding box center [1284, 170] width 214 height 20
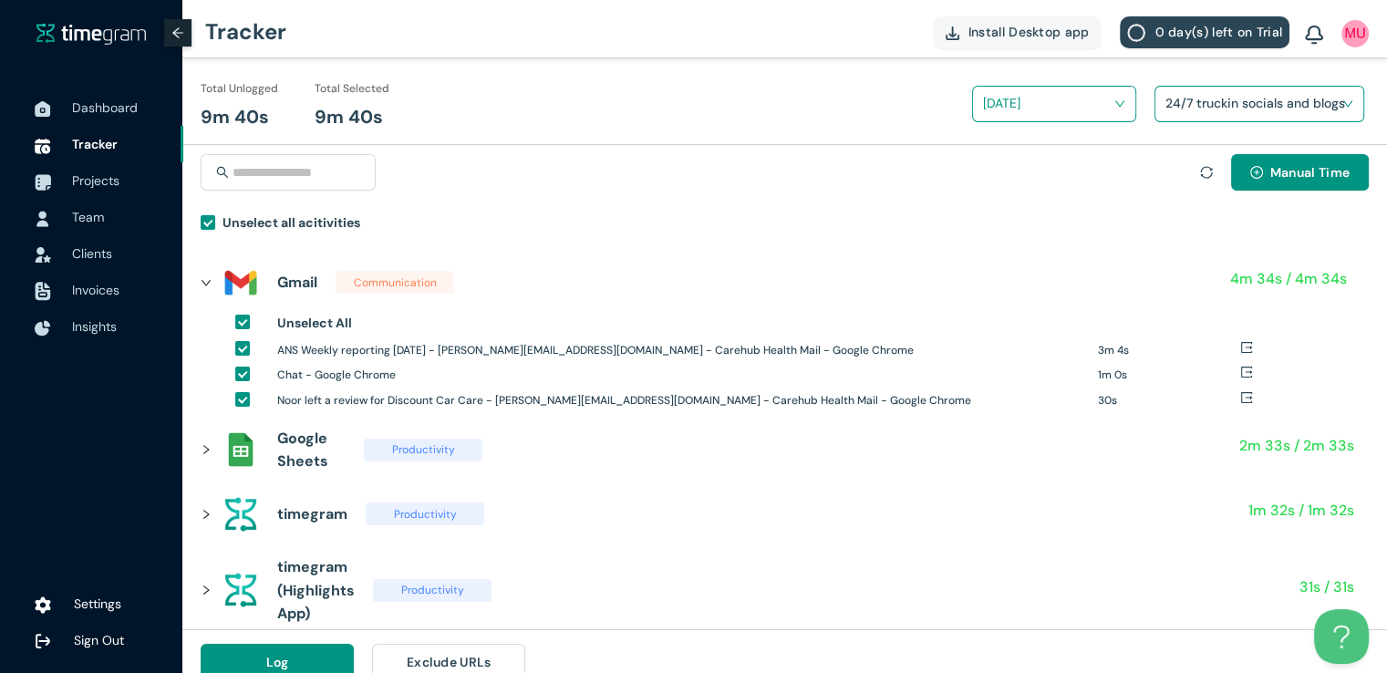
scroll to position [21, 0]
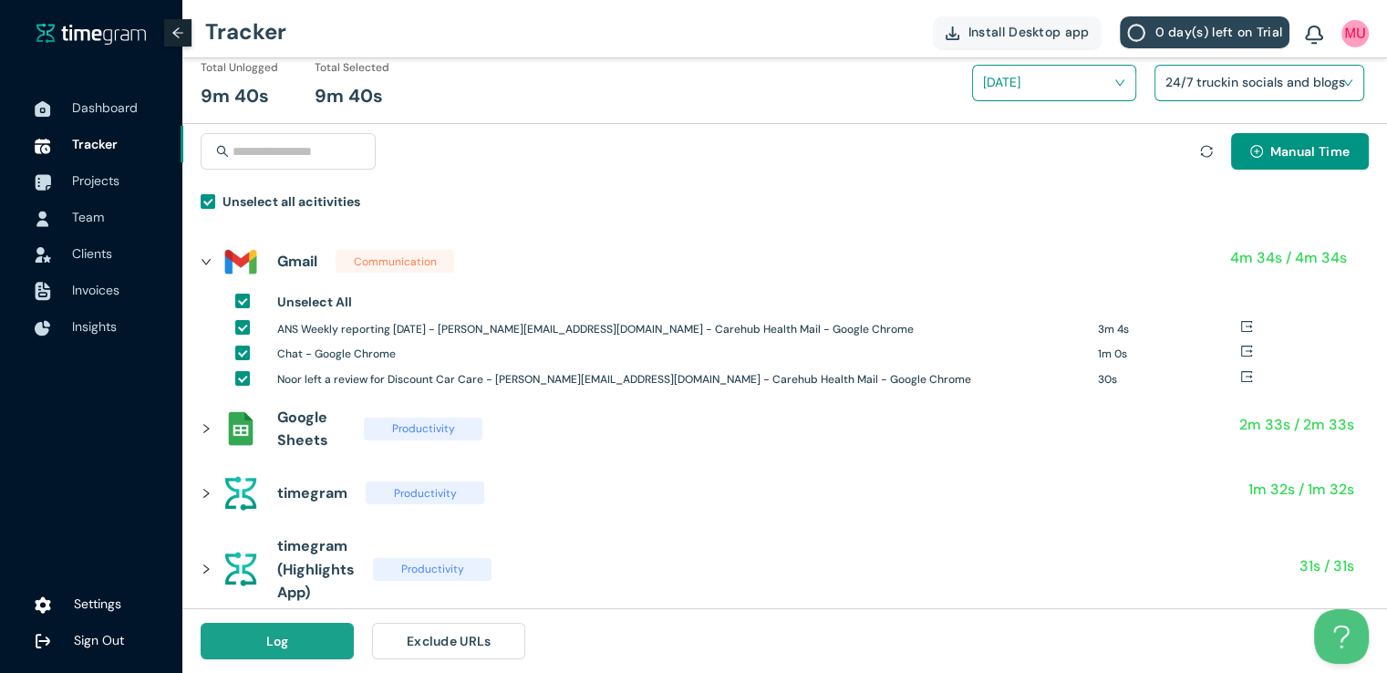
click at [268, 640] on span "Log" at bounding box center [277, 641] width 23 height 20
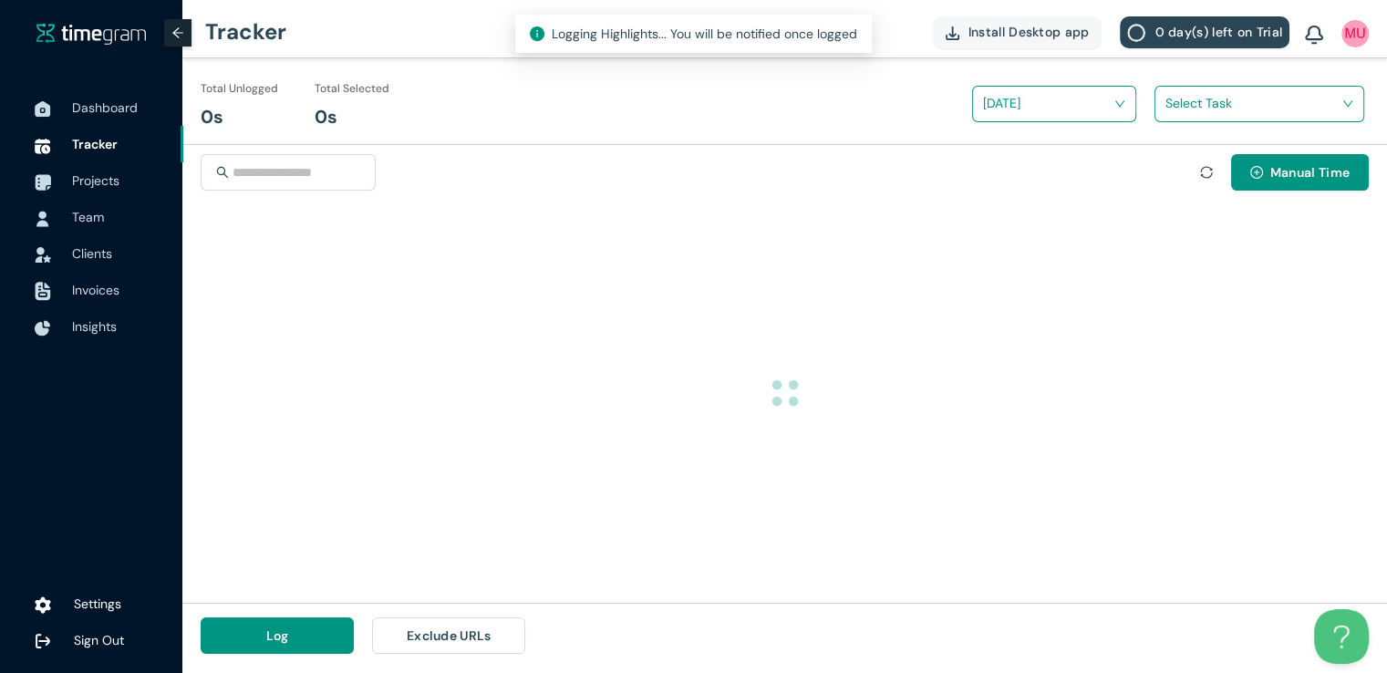
scroll to position [0, 0]
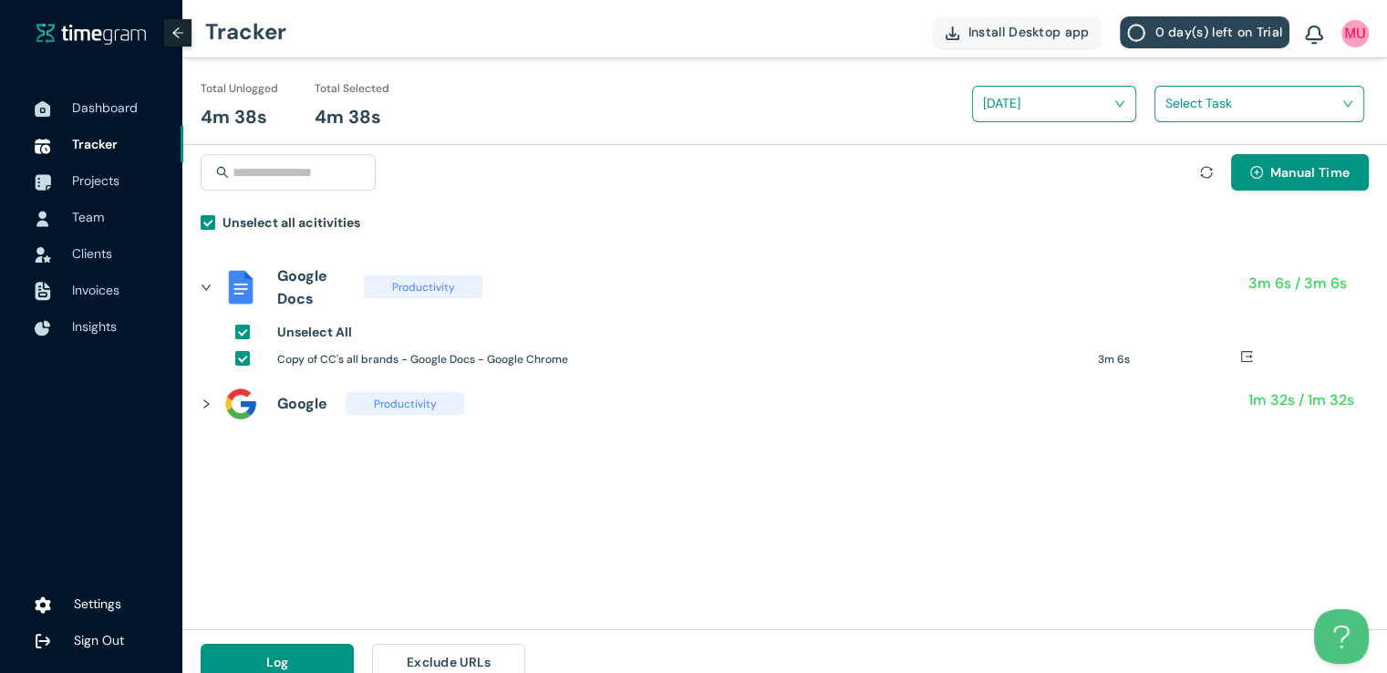
click at [1272, 120] on div "Select Task" at bounding box center [1259, 104] width 210 height 36
click at [1236, 108] on input "search" at bounding box center [1252, 102] width 175 height 27
click at [1166, 175] on div "24/7 truckin socials and blogs" at bounding box center [1259, 170] width 208 height 29
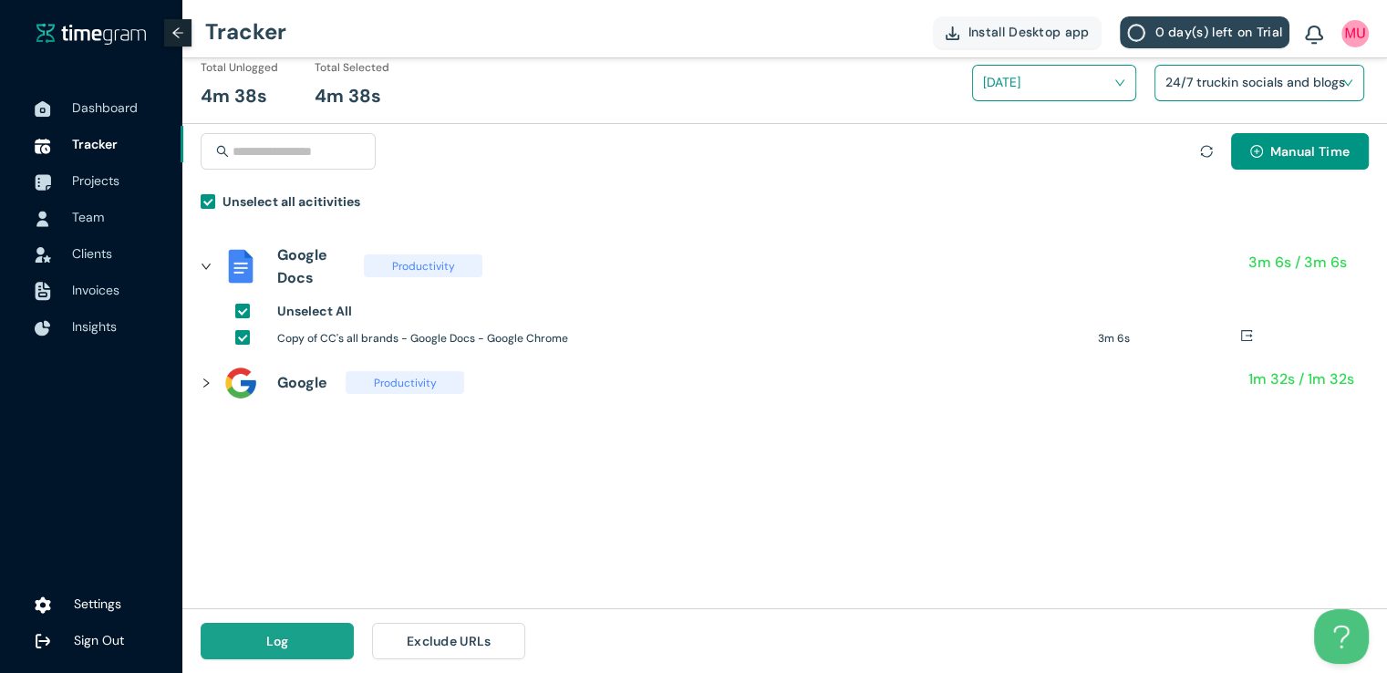
click at [321, 644] on button "Log" at bounding box center [277, 641] width 153 height 36
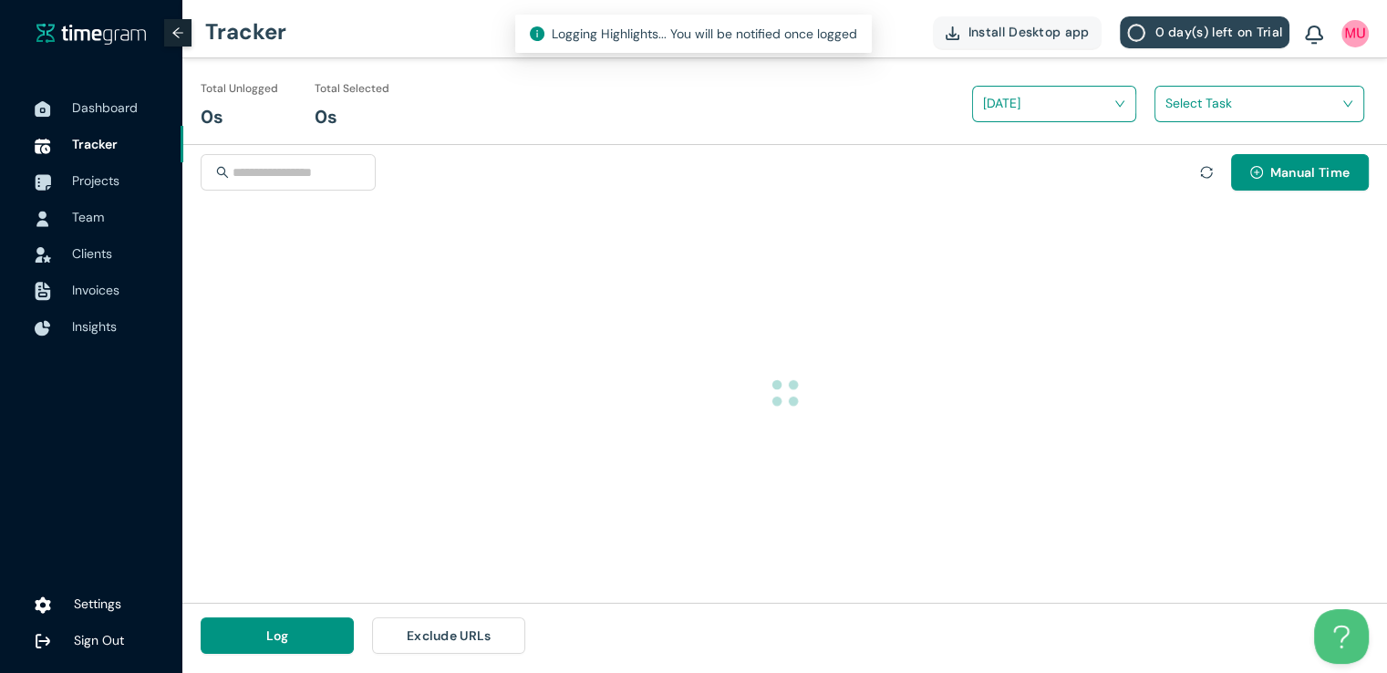
scroll to position [0, 0]
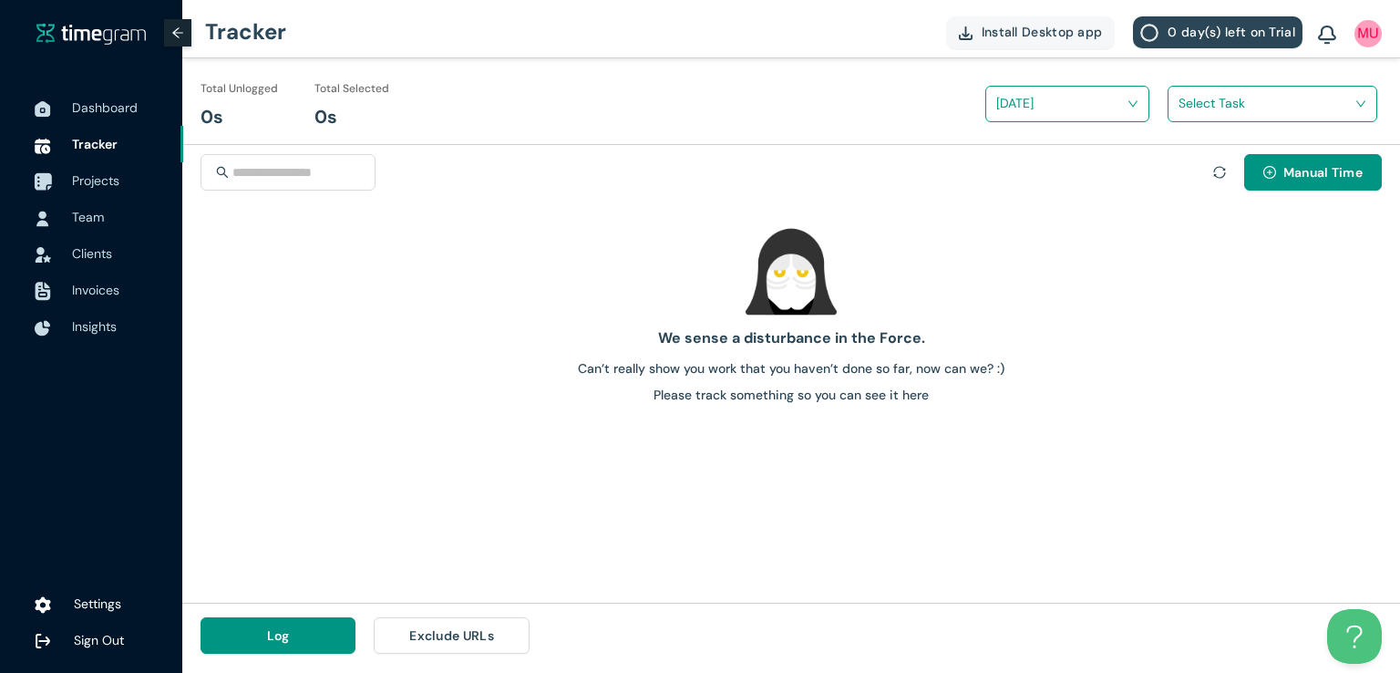
click at [91, 180] on span "Projects" at bounding box center [95, 180] width 47 height 16
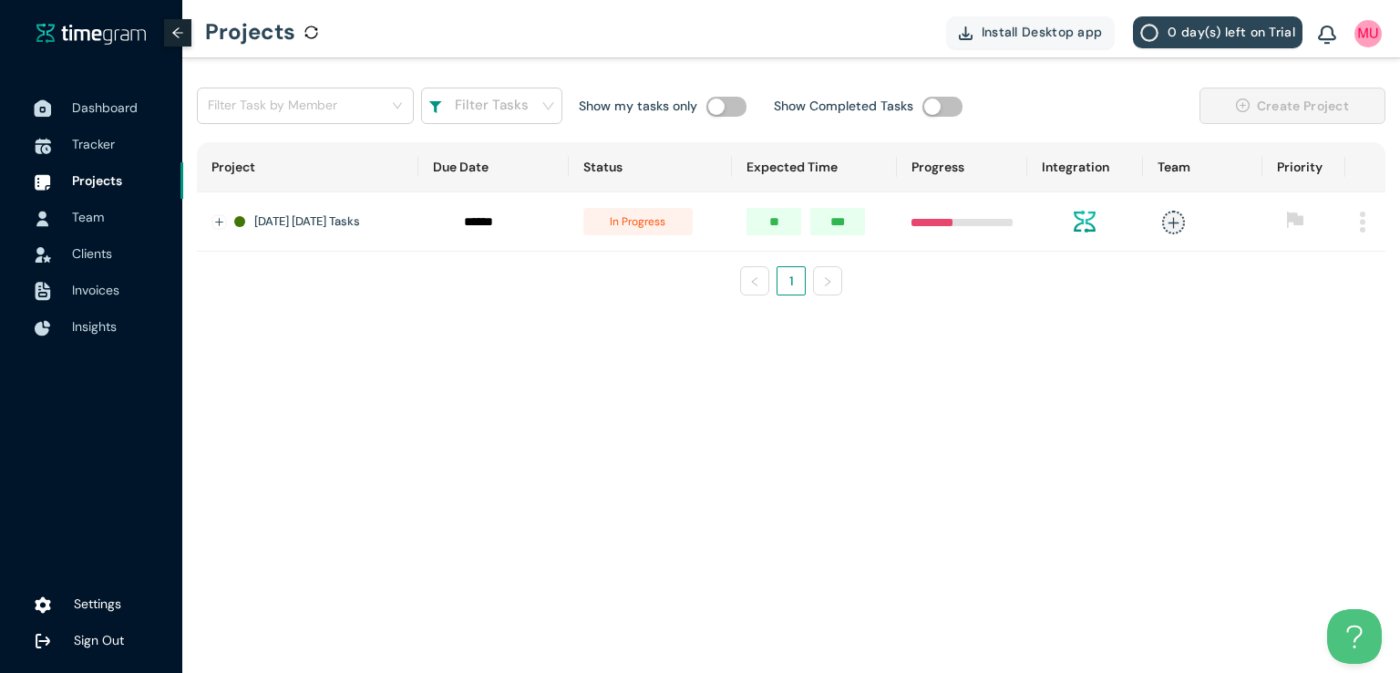
click at [121, 111] on span "Dashboard" at bounding box center [105, 107] width 66 height 16
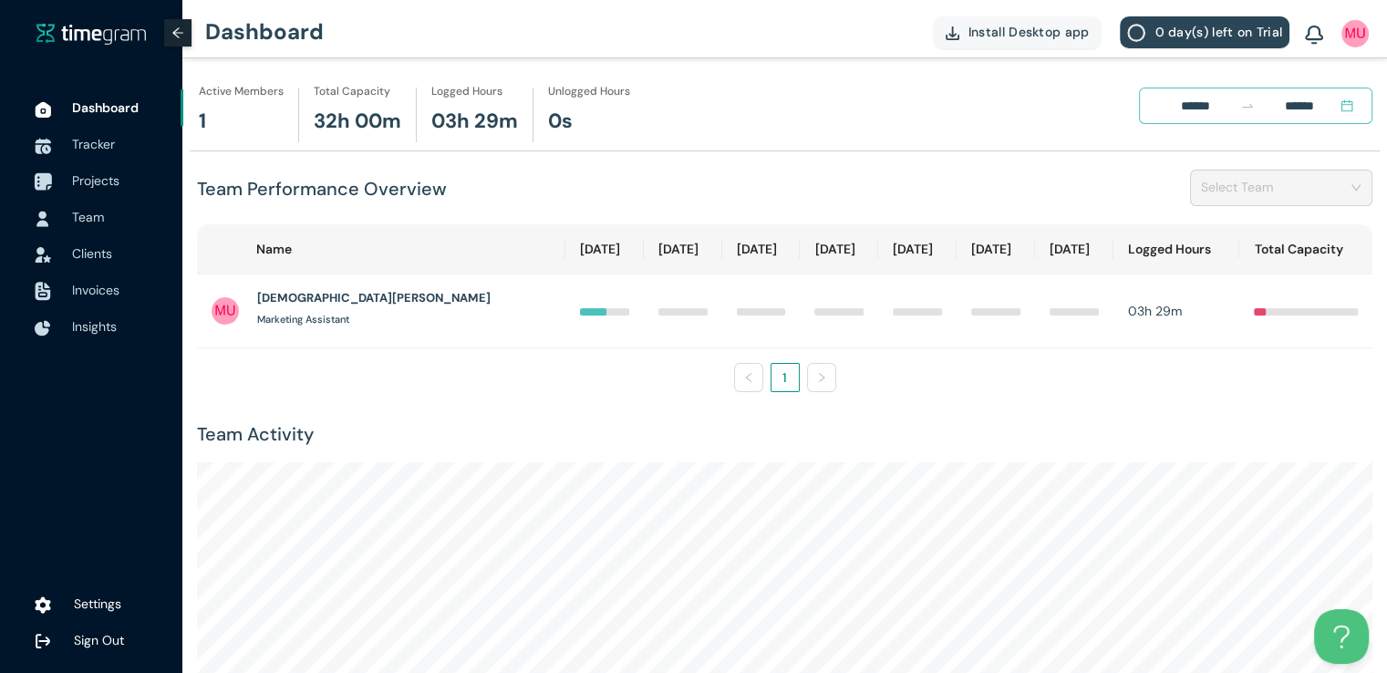
click at [104, 178] on span "Projects" at bounding box center [95, 180] width 47 height 16
